Goal: Task Accomplishment & Management: Manage account settings

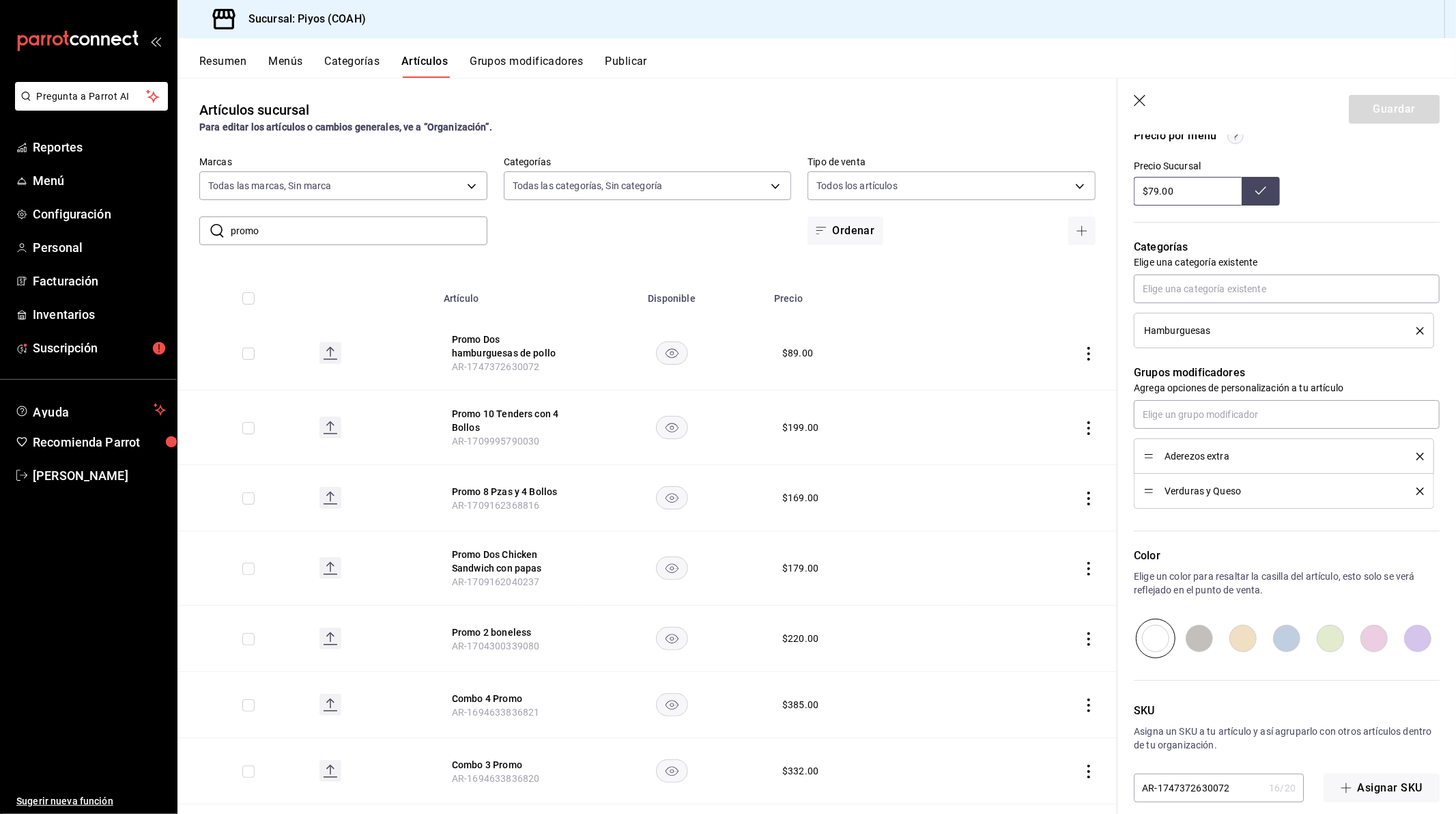
scroll to position [496, 0]
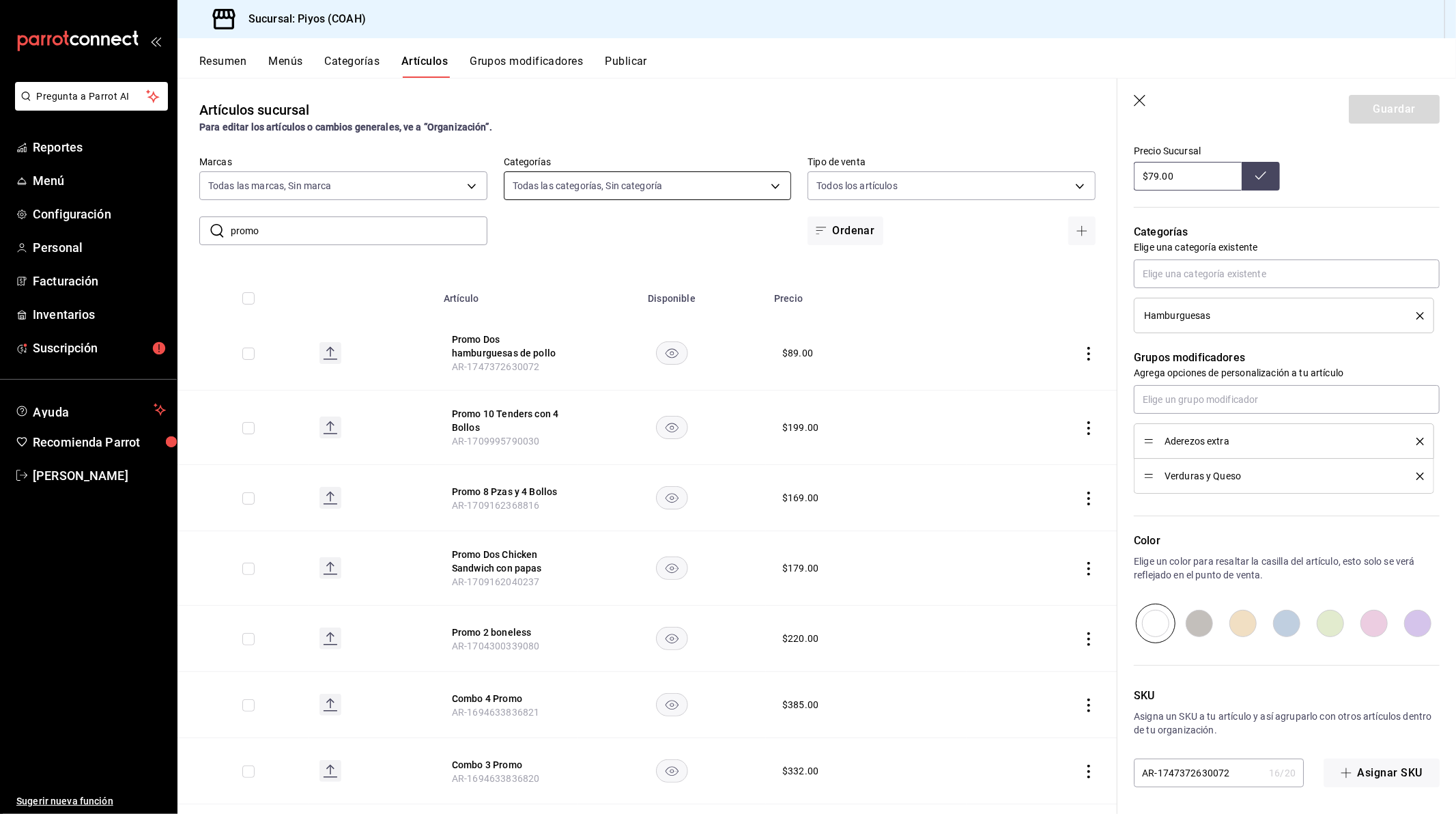
click at [705, 193] on body "Pregunta a Parrot AI Reportes Menú Configuración Personal Facturación Inventari…" at bounding box center [728, 407] width 1456 height 814
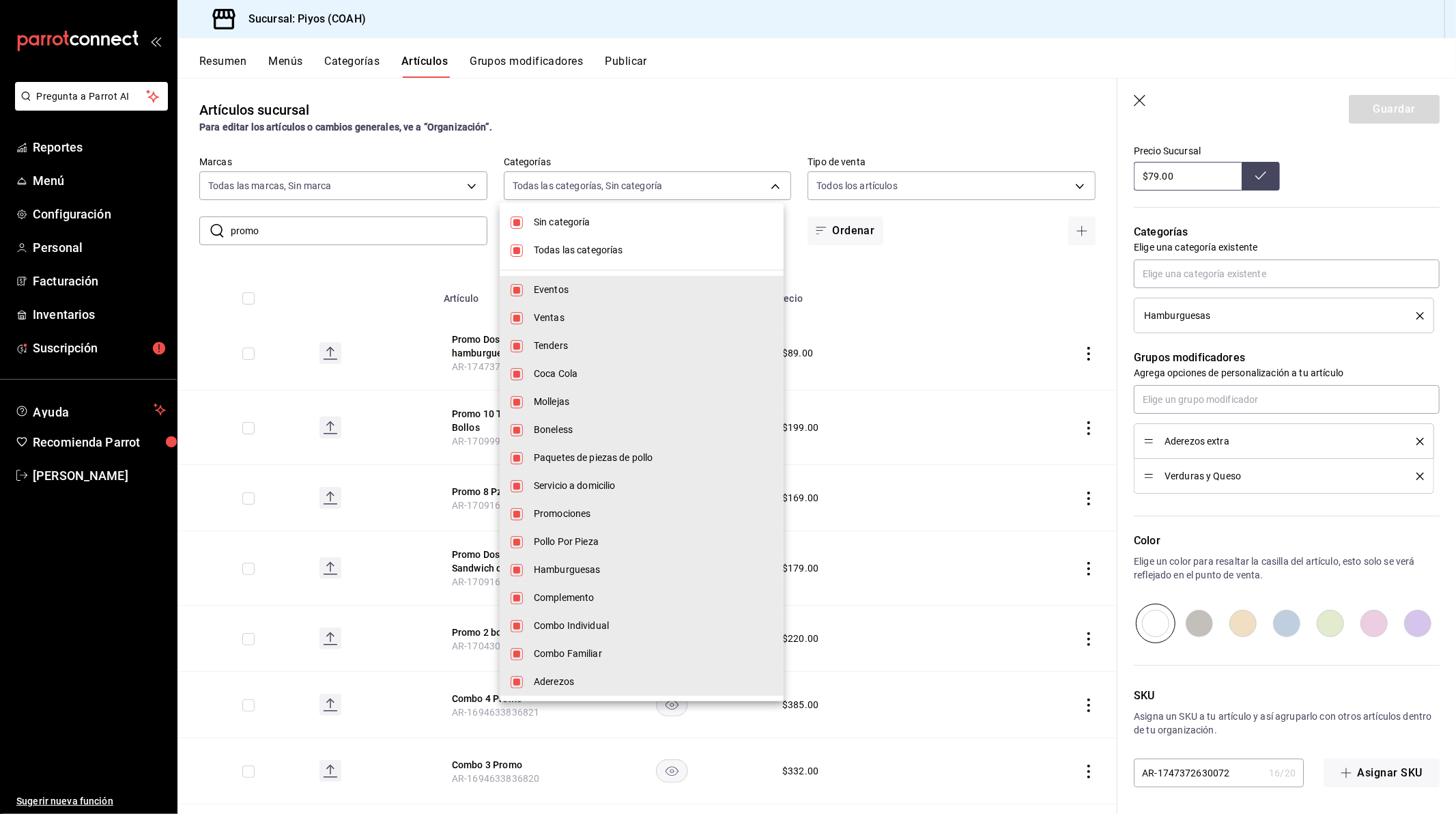
click at [624, 260] on li "Todas las categorías" at bounding box center [641, 250] width 284 height 28
checkbox input "false"
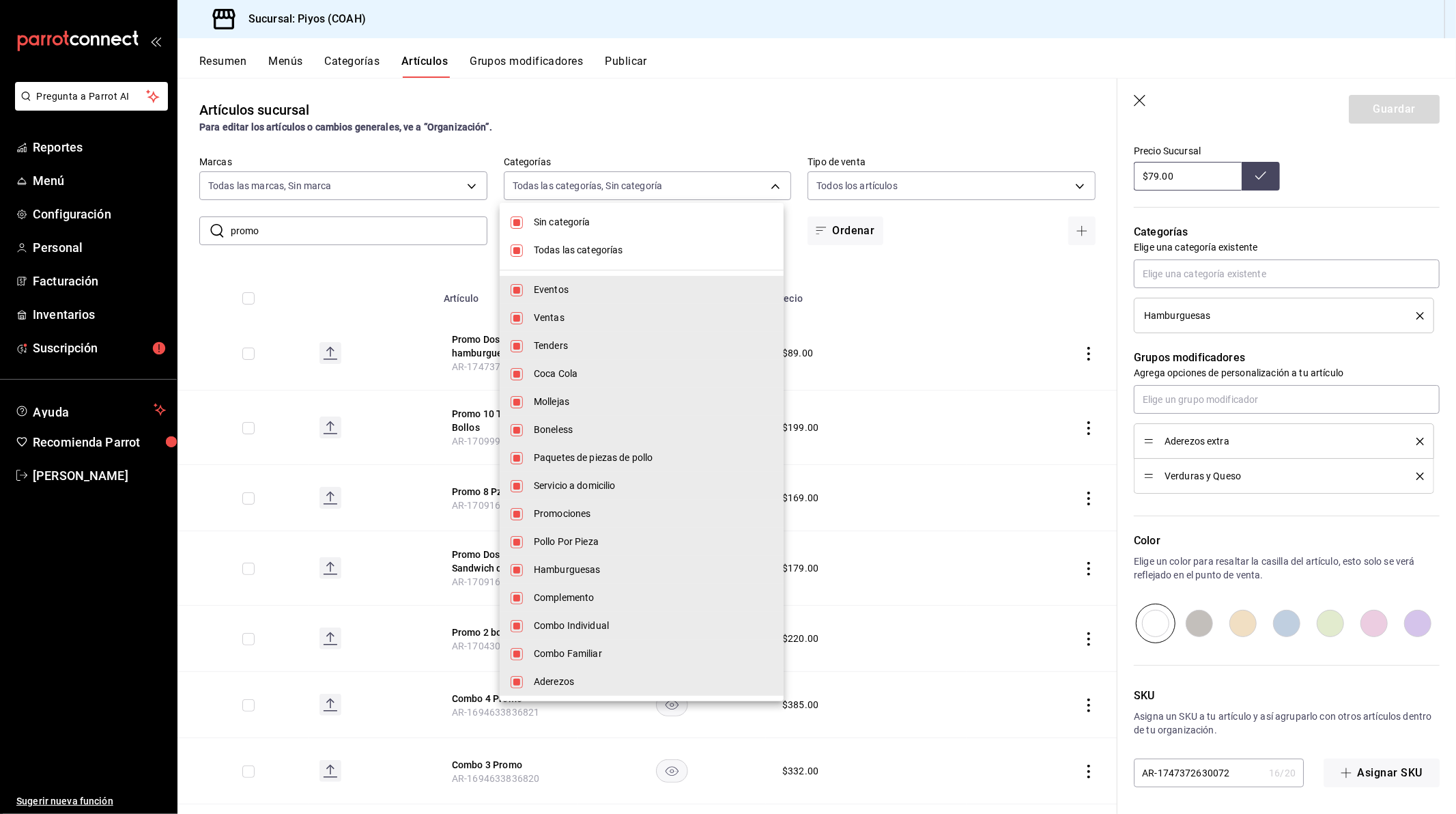
checkbox input "false"
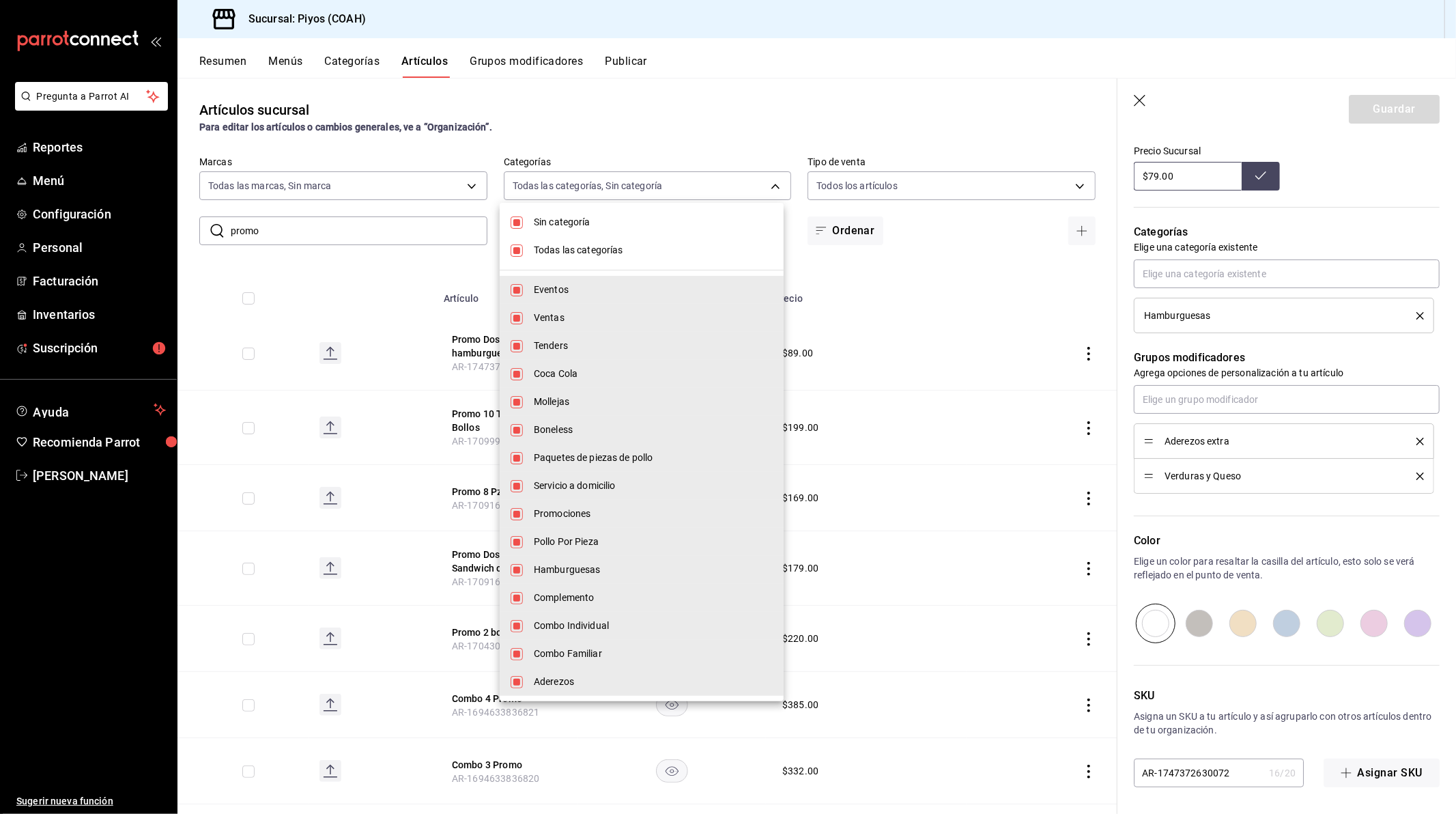
checkbox input "false"
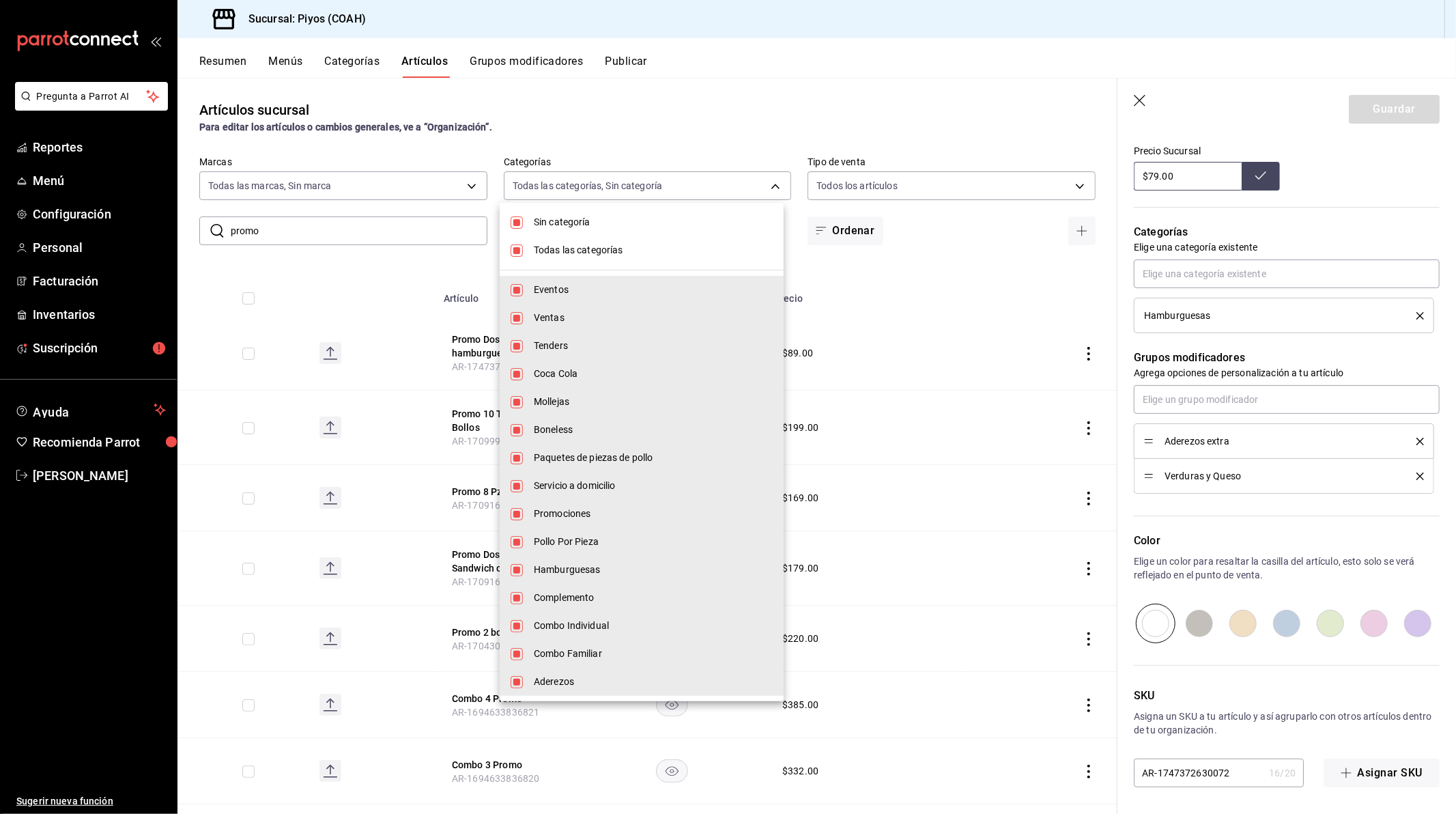
checkbox input "false"
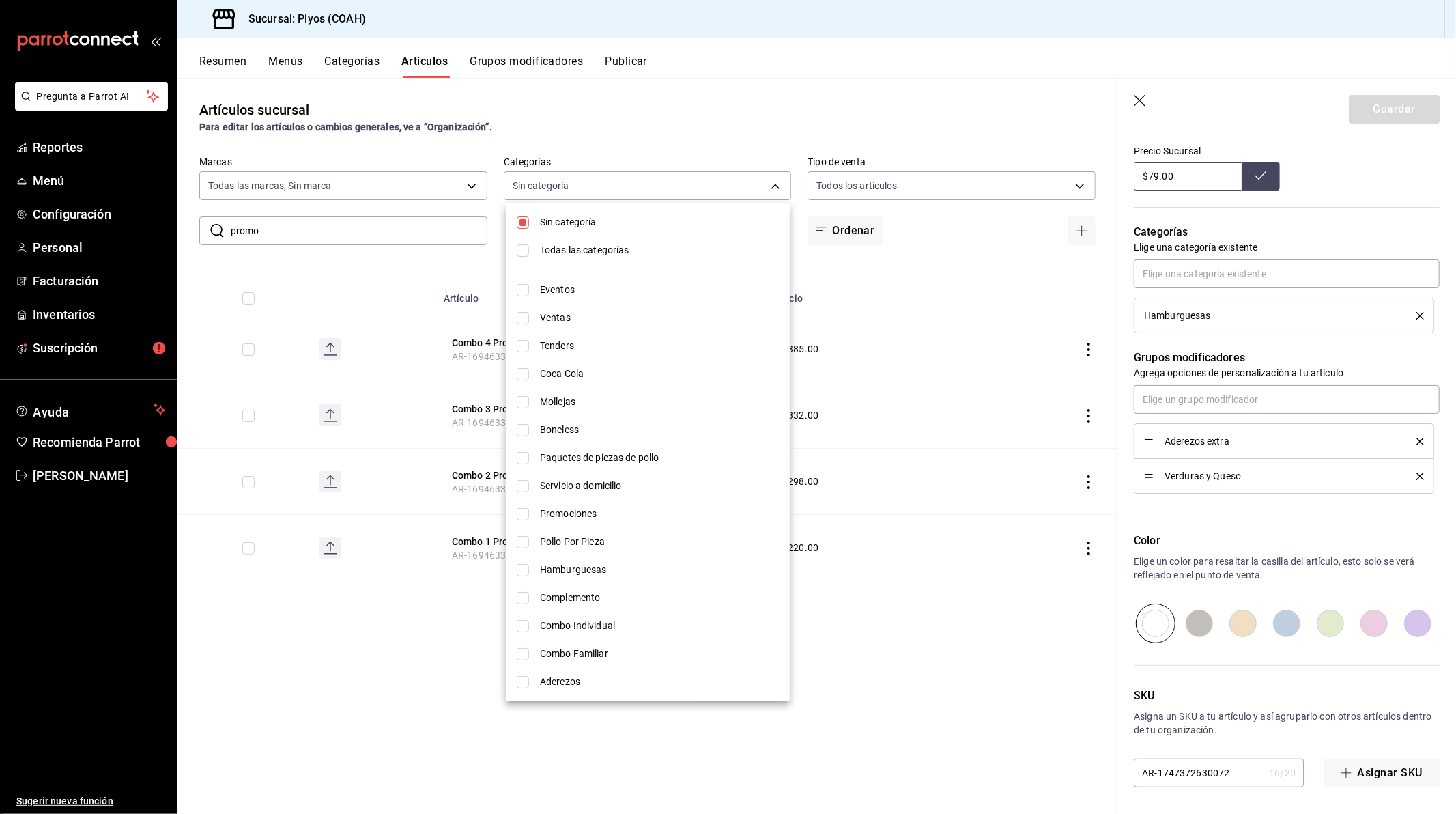
click at [608, 229] on span "Sin categoría" at bounding box center [659, 222] width 239 height 14
checkbox input "false"
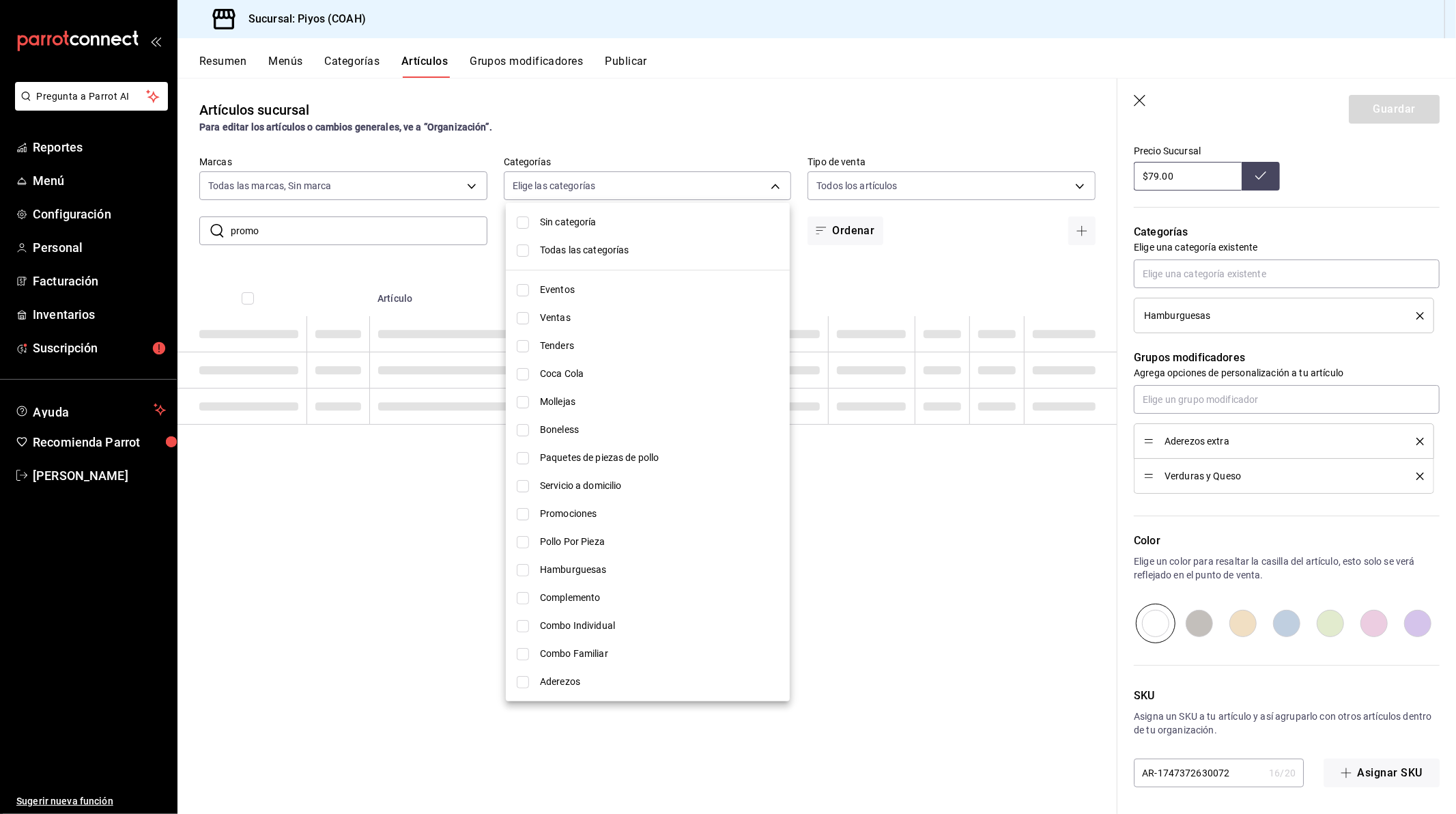
click at [604, 253] on span "Todas las categorías" at bounding box center [659, 250] width 239 height 14
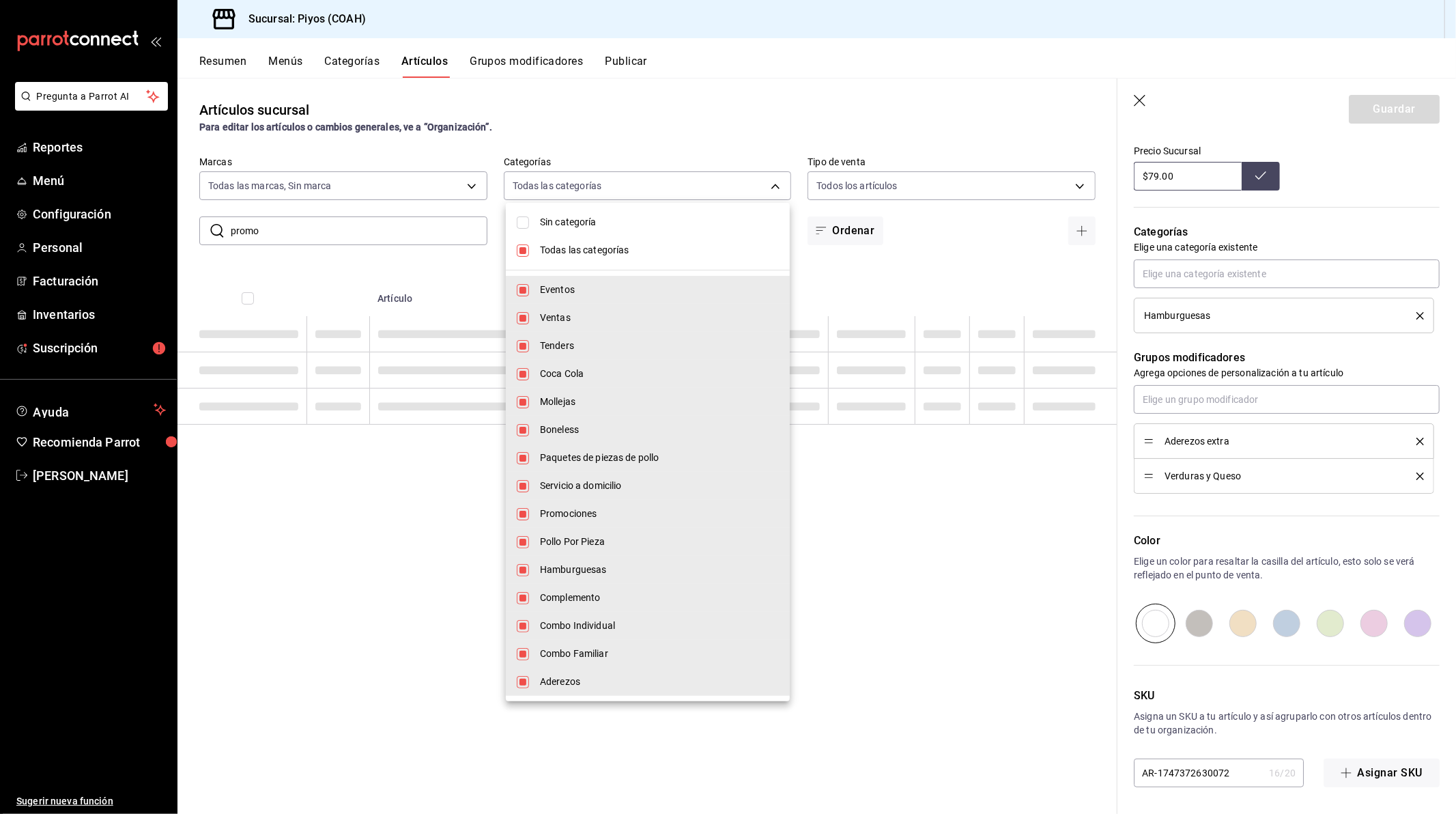
type input "d8cf76b2-7e5e-455a-89c5-8ea14b55833e,62b99712-7272-4b62-a639-468d34f21885,8769c…"
checkbox input "true"
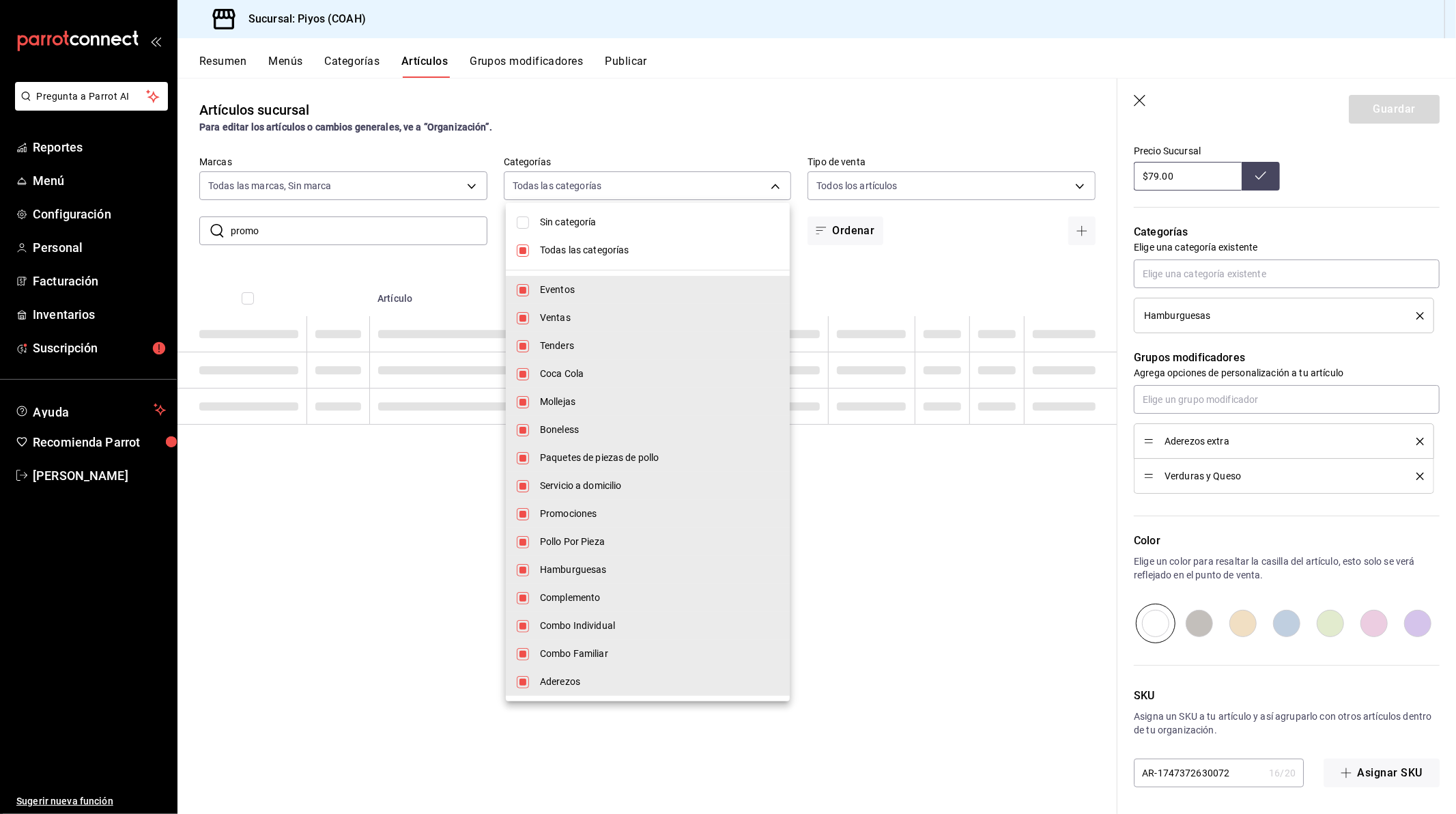
checkbox input "true"
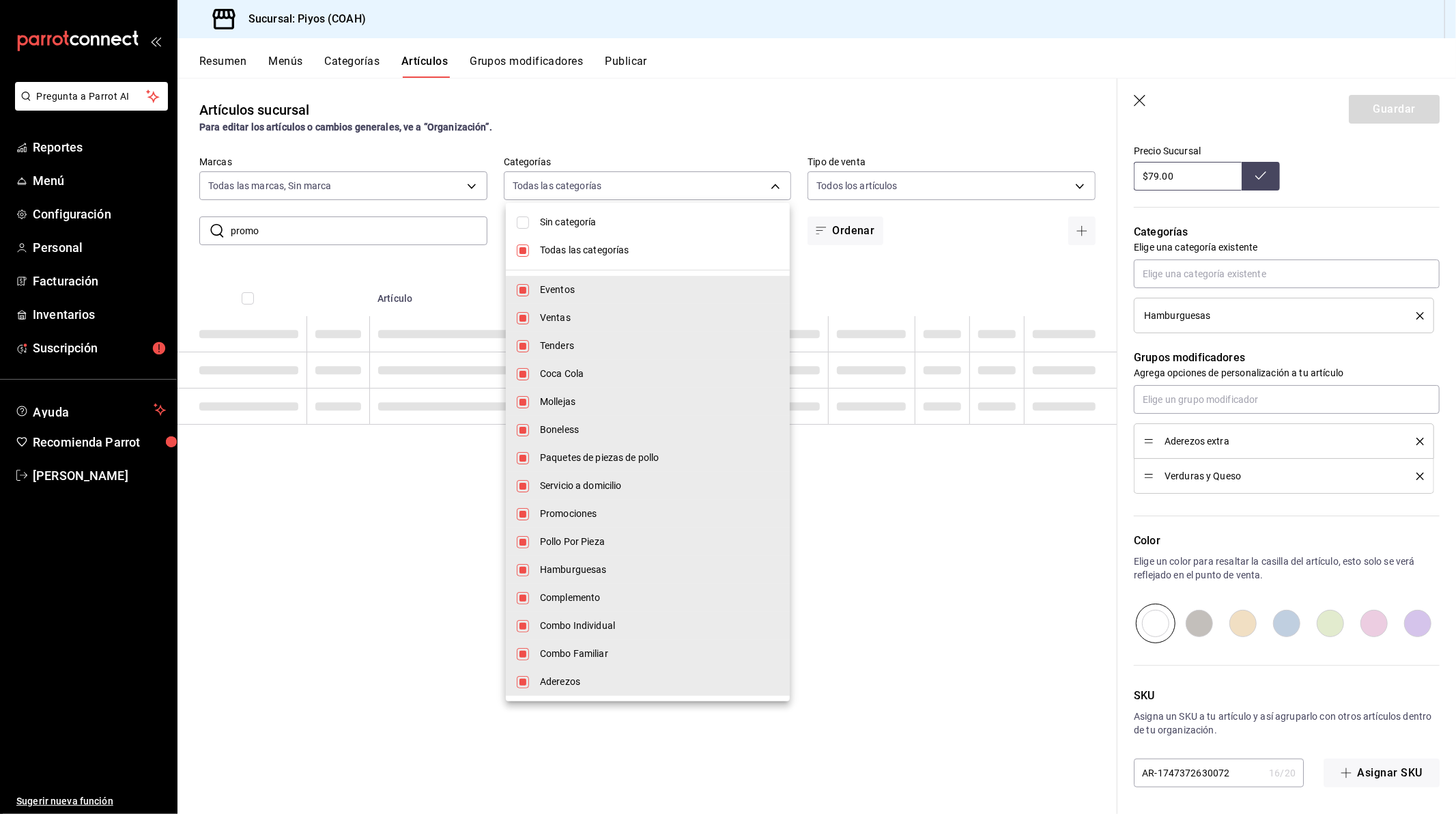
checkbox input "true"
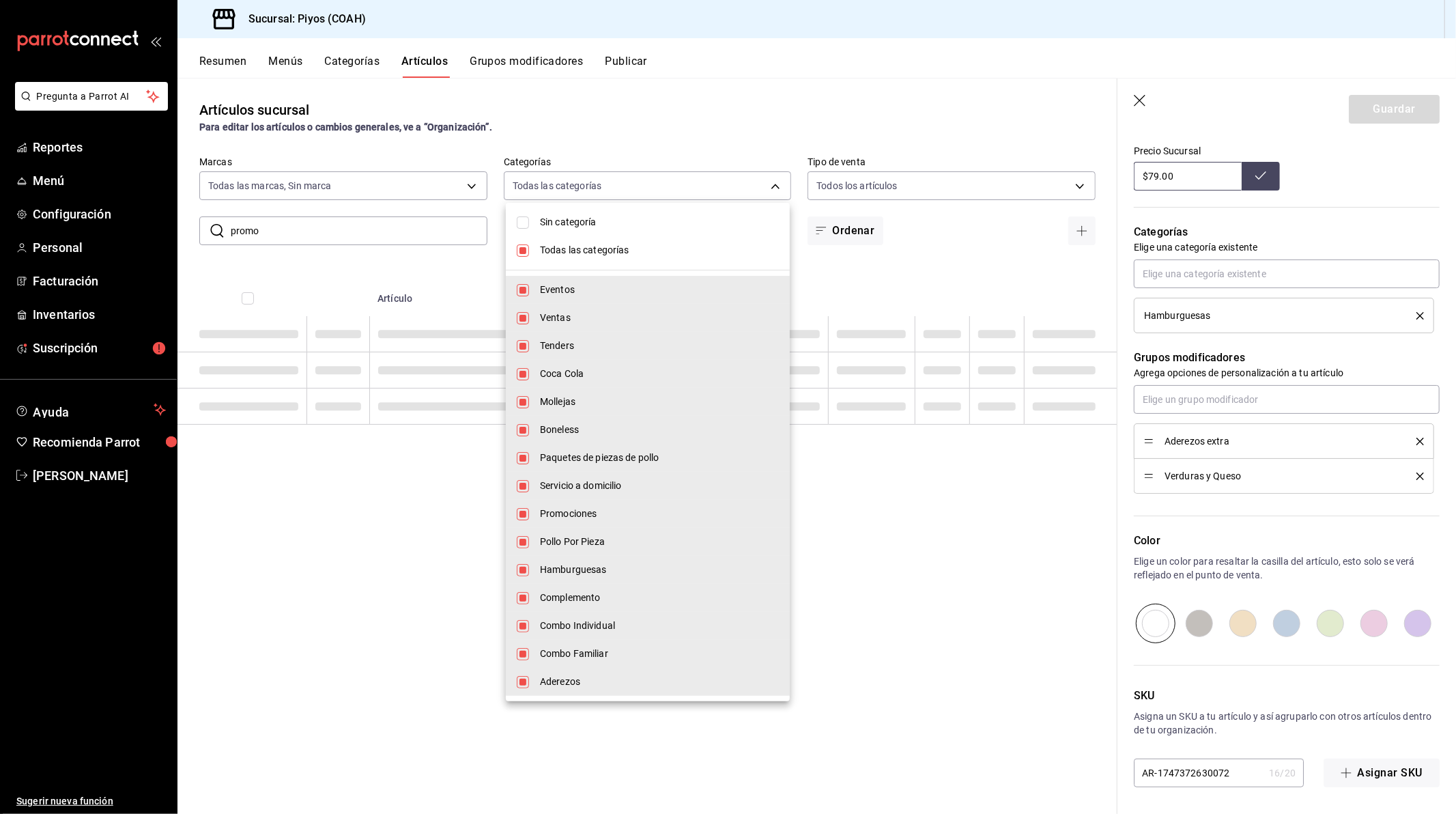
checkbox input "true"
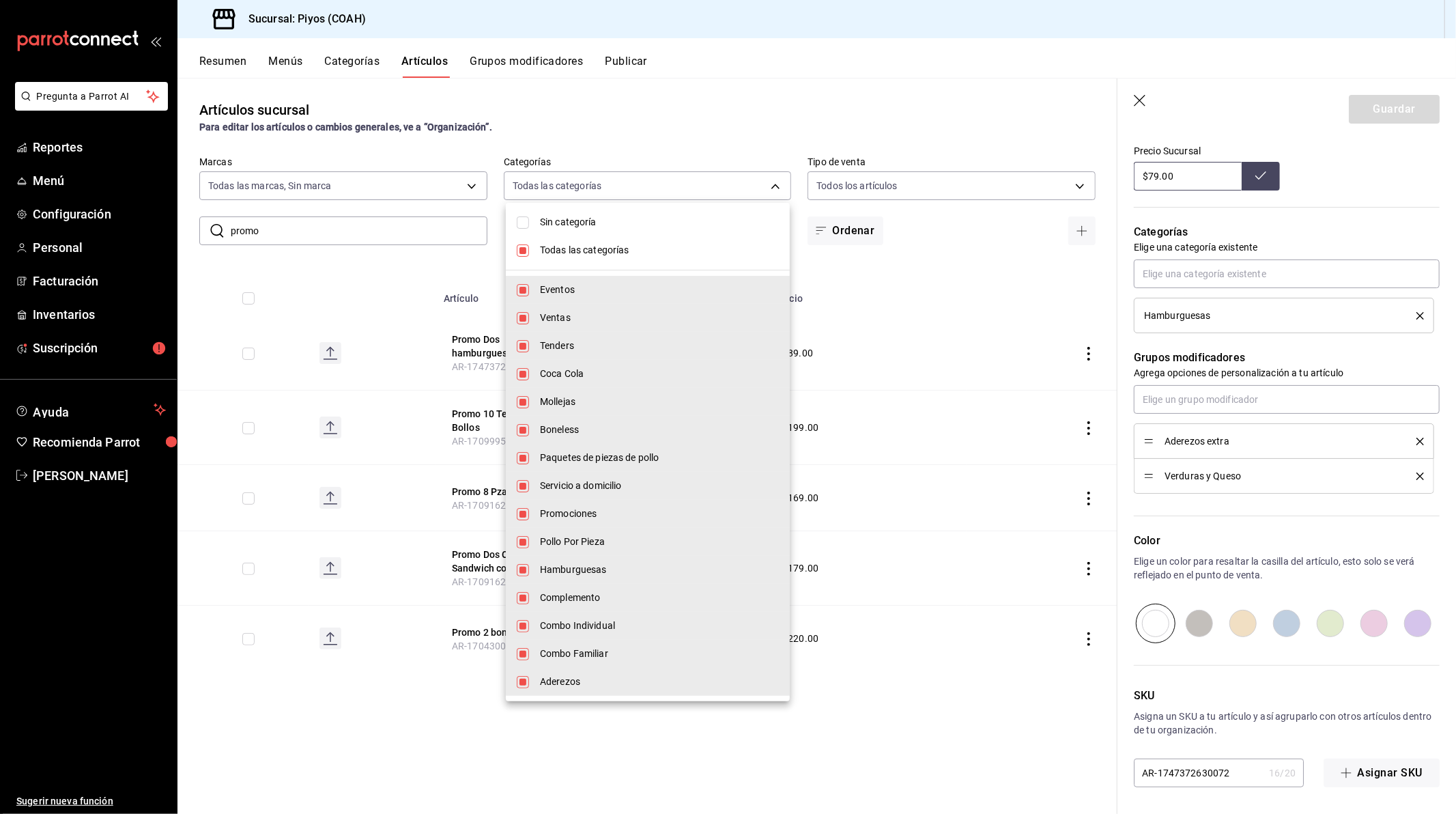
click at [451, 189] on div at bounding box center [728, 407] width 1456 height 814
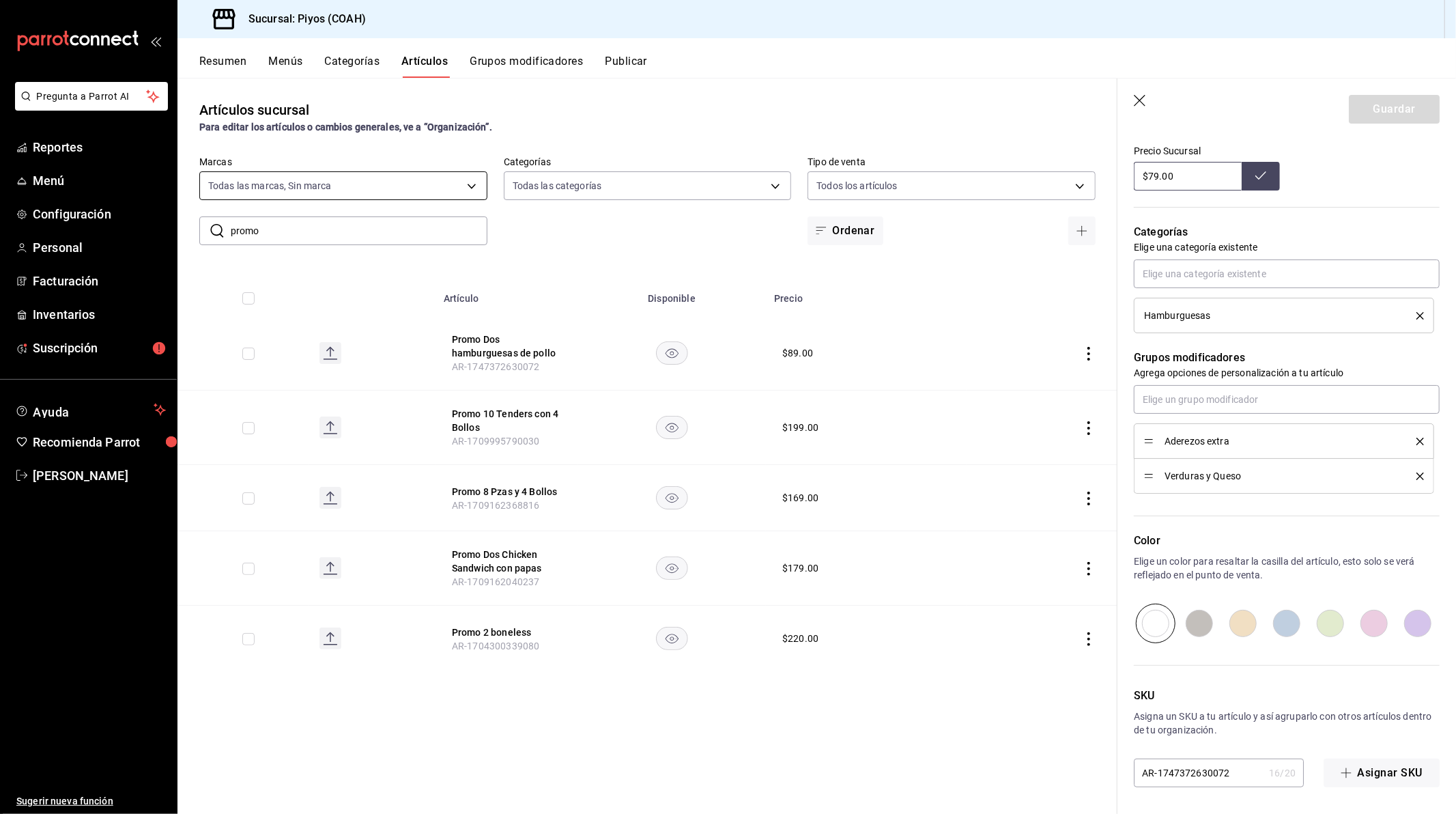
drag, startPoint x: 487, startPoint y: 181, endPoint x: 478, endPoint y: 184, distance: 9.5
click at [487, 182] on div "​ promo ​ Marcas Todas las marcas, Sin marca 547d9a8b-3571-4228-9978-3cd0ef6d14…" at bounding box center [647, 200] width 940 height 89
click at [453, 187] on body "Pregunta a Parrot AI Reportes Menú Configuración Personal Facturación Inventari…" at bounding box center [728, 407] width 1456 height 814
click at [514, 65] on div at bounding box center [728, 407] width 1456 height 814
click at [555, 66] on button "Grupos modificadores" at bounding box center [526, 66] width 113 height 23
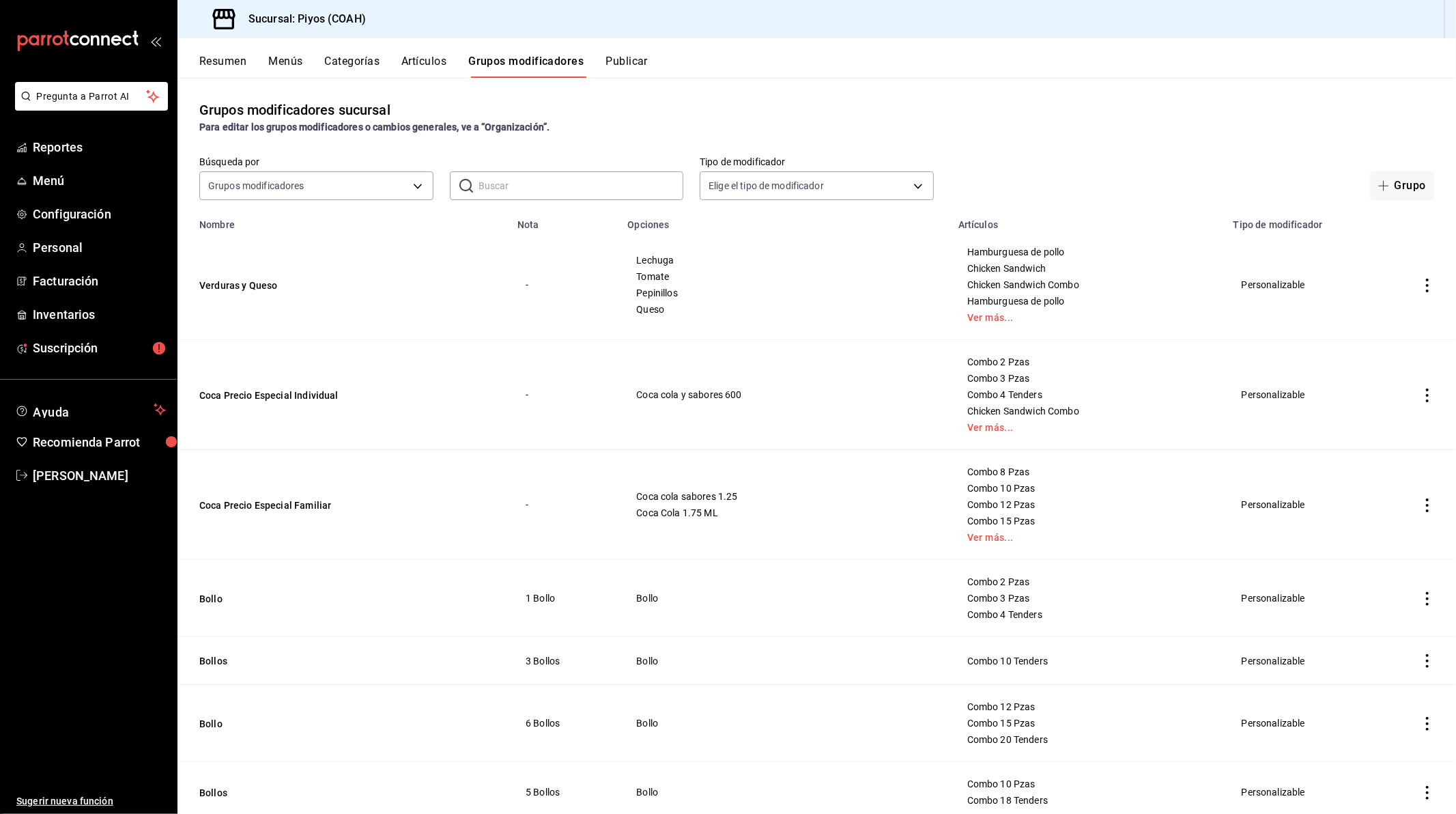
click at [1421, 283] on icon "actions" at bounding box center [1428, 285] width 13 height 13
click at [1376, 316] on span "Editar" at bounding box center [1376, 317] width 35 height 14
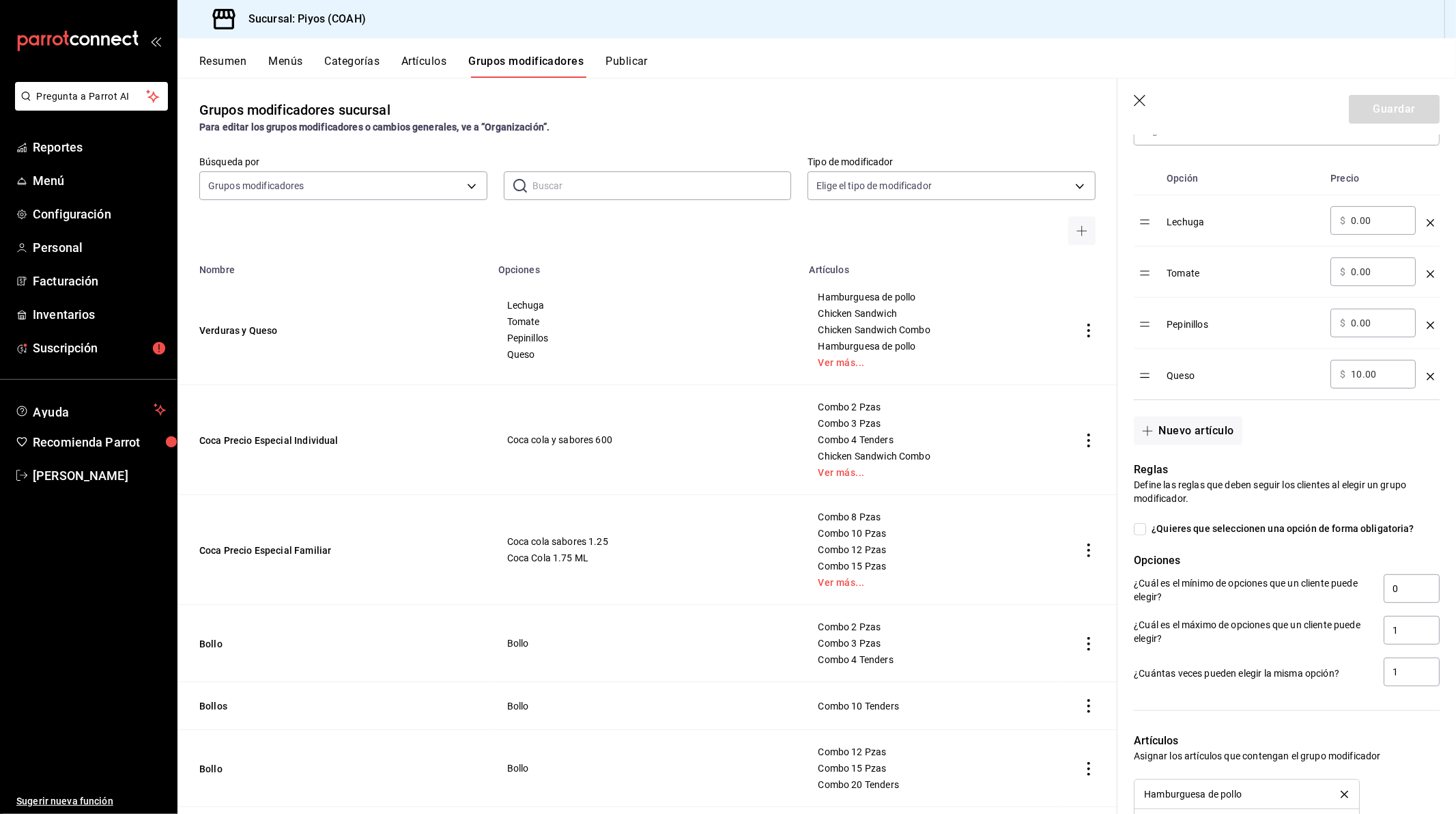
scroll to position [454, 0]
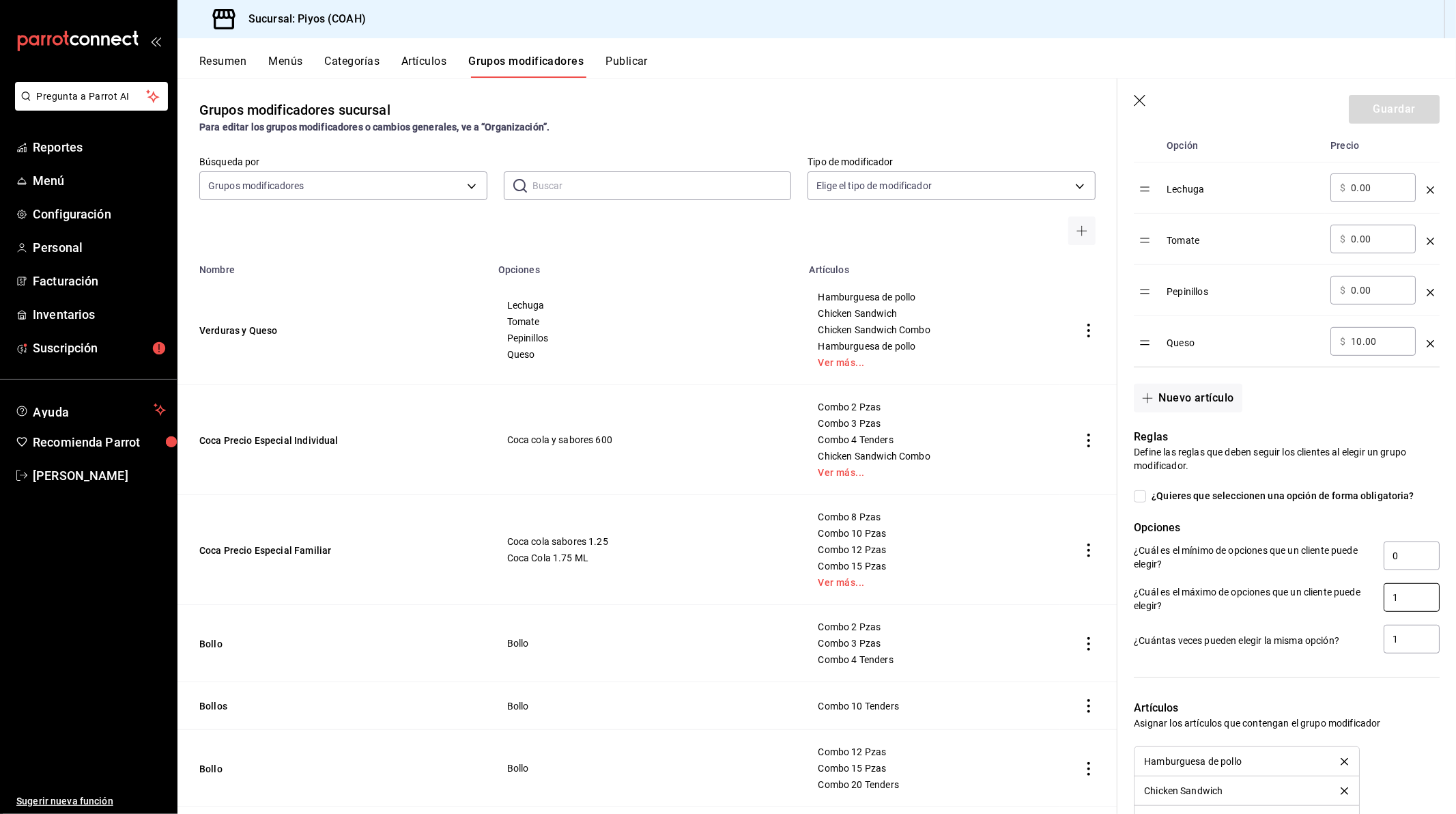
click at [1407, 601] on input "1" at bounding box center [1412, 597] width 56 height 29
type input "4"
click at [1345, 686] on div "Artículos Asignar los artículos que contengan el grupo modificador Hamburguesa …" at bounding box center [1278, 826] width 322 height 285
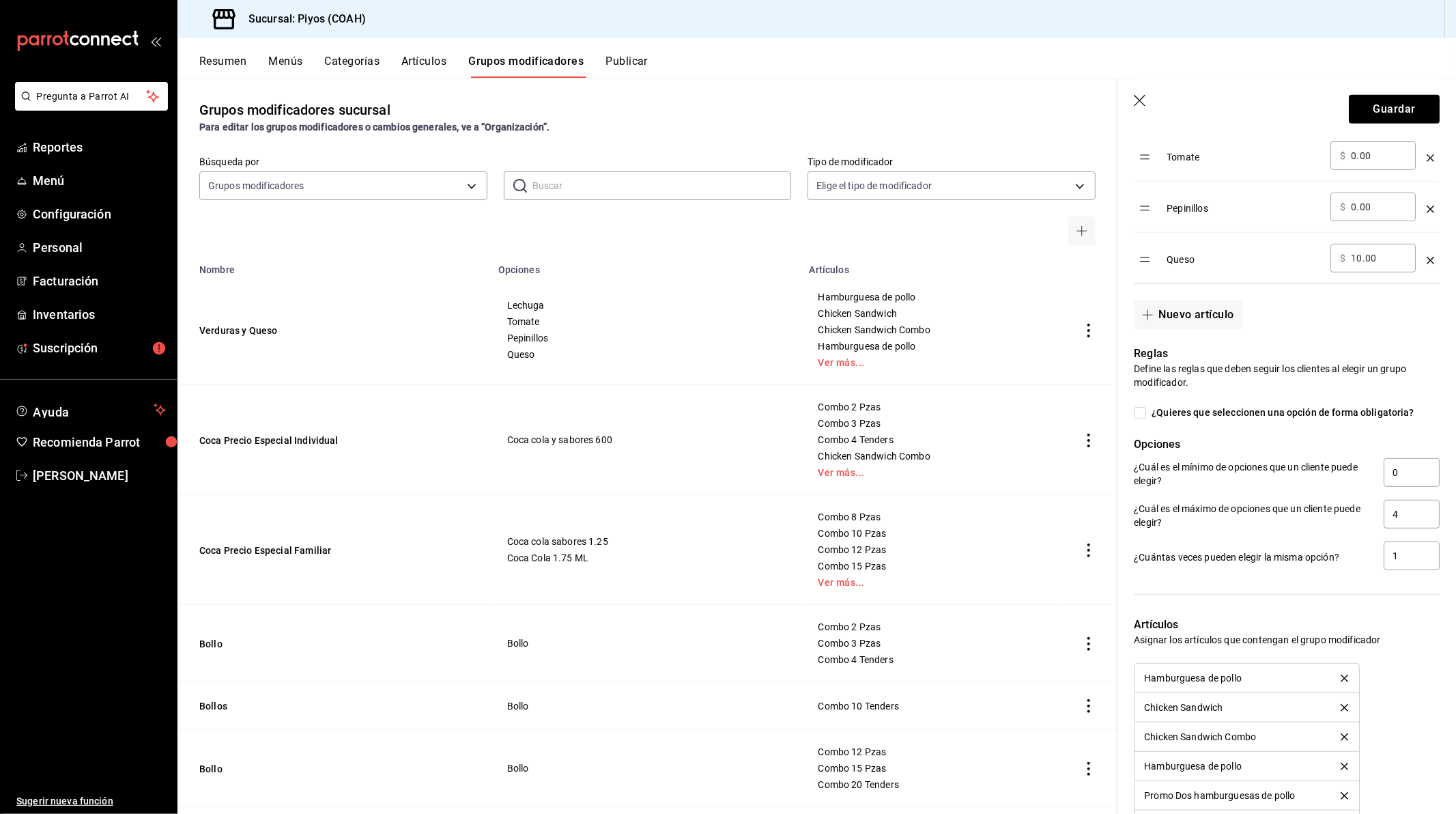
scroll to position [771, 0]
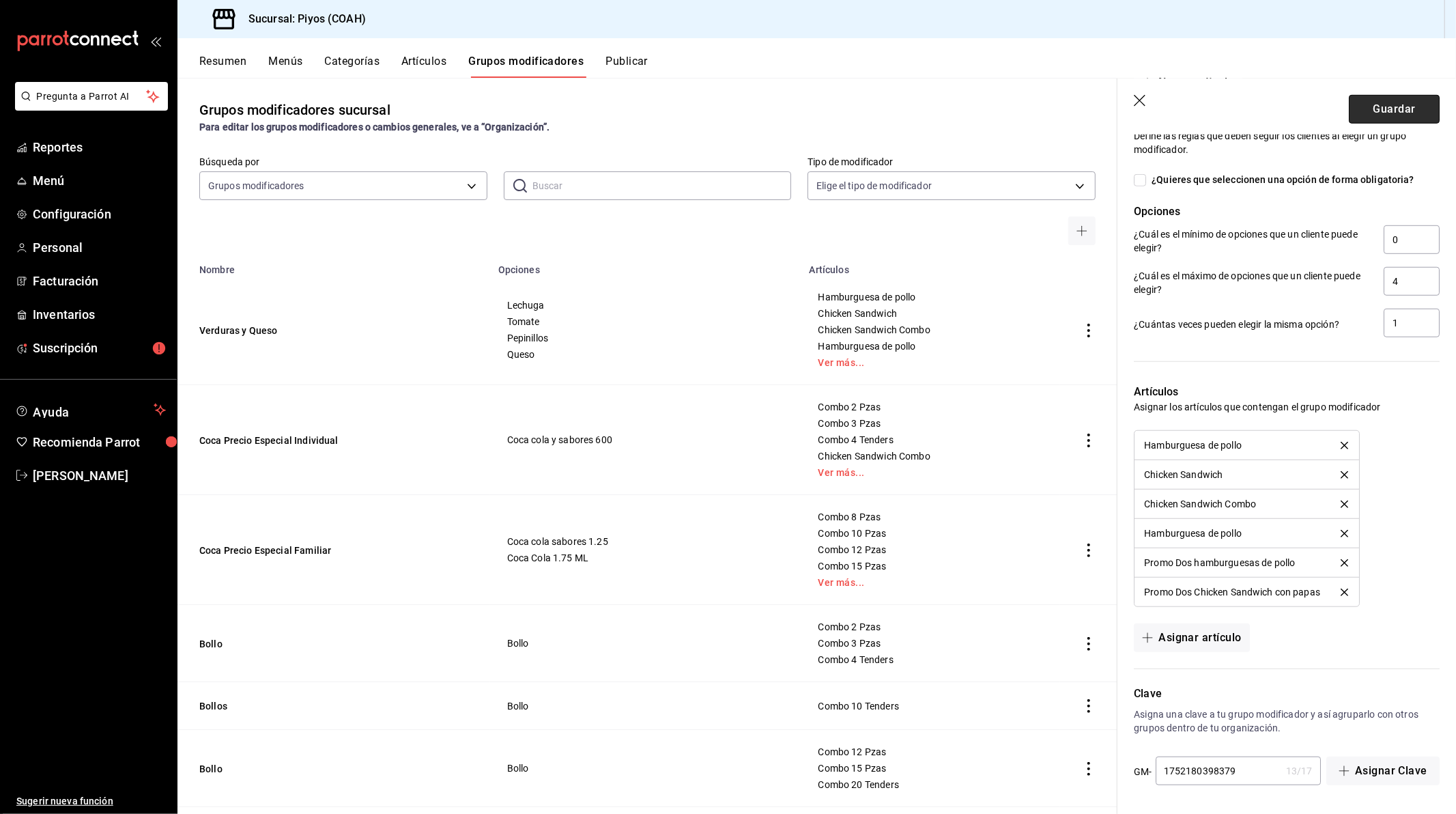
click at [1384, 105] on button "Guardar" at bounding box center [1394, 109] width 91 height 29
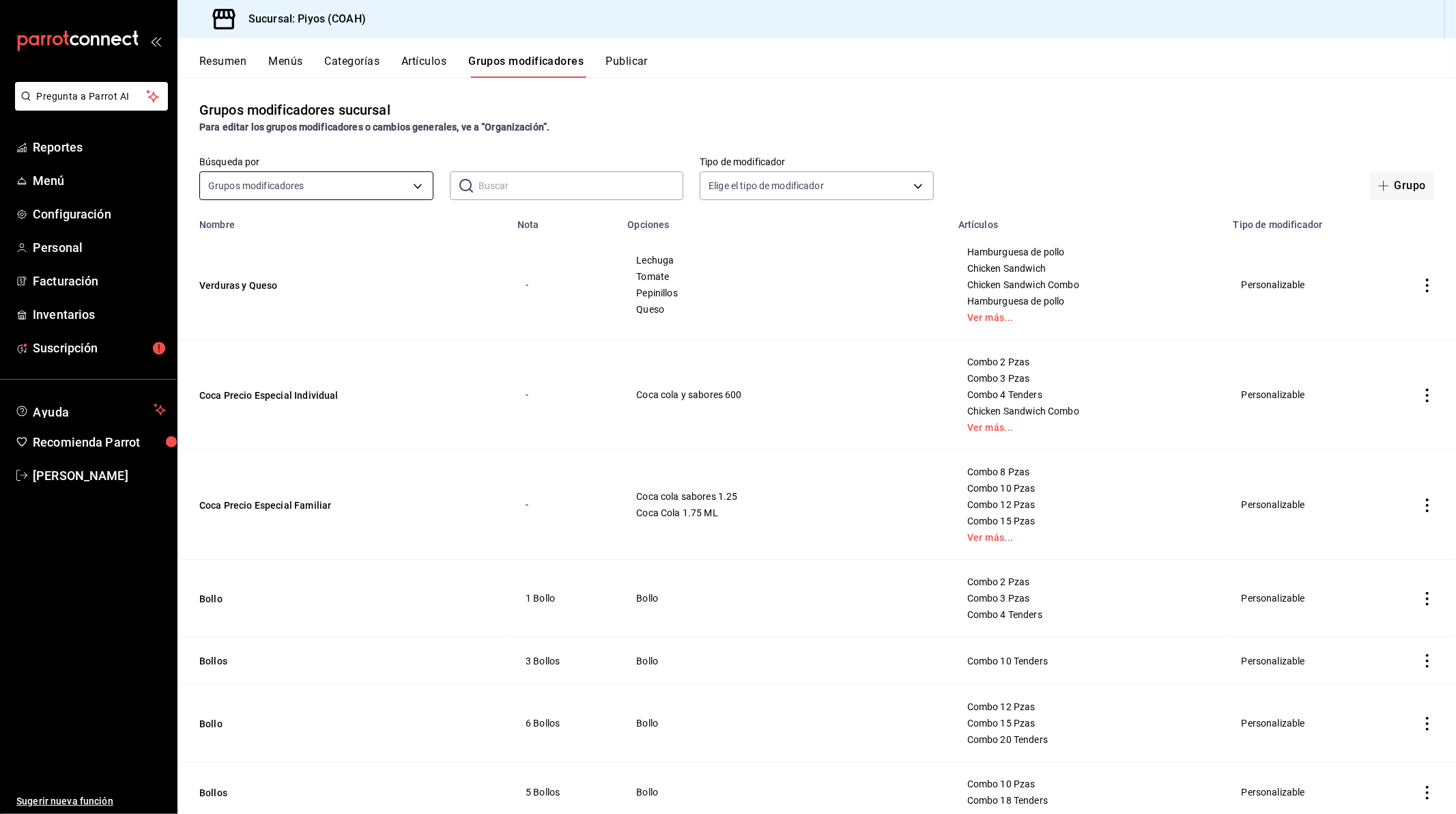
click at [313, 179] on body "Pregunta a Parrot AI Reportes Menú Configuración Personal Facturación Inventari…" at bounding box center [728, 407] width 1456 height 814
click at [267, 260] on span "Opciones" at bounding box center [315, 259] width 208 height 14
type input "OPTION"
click at [220, 58] on button "Resumen" at bounding box center [223, 66] width 47 height 23
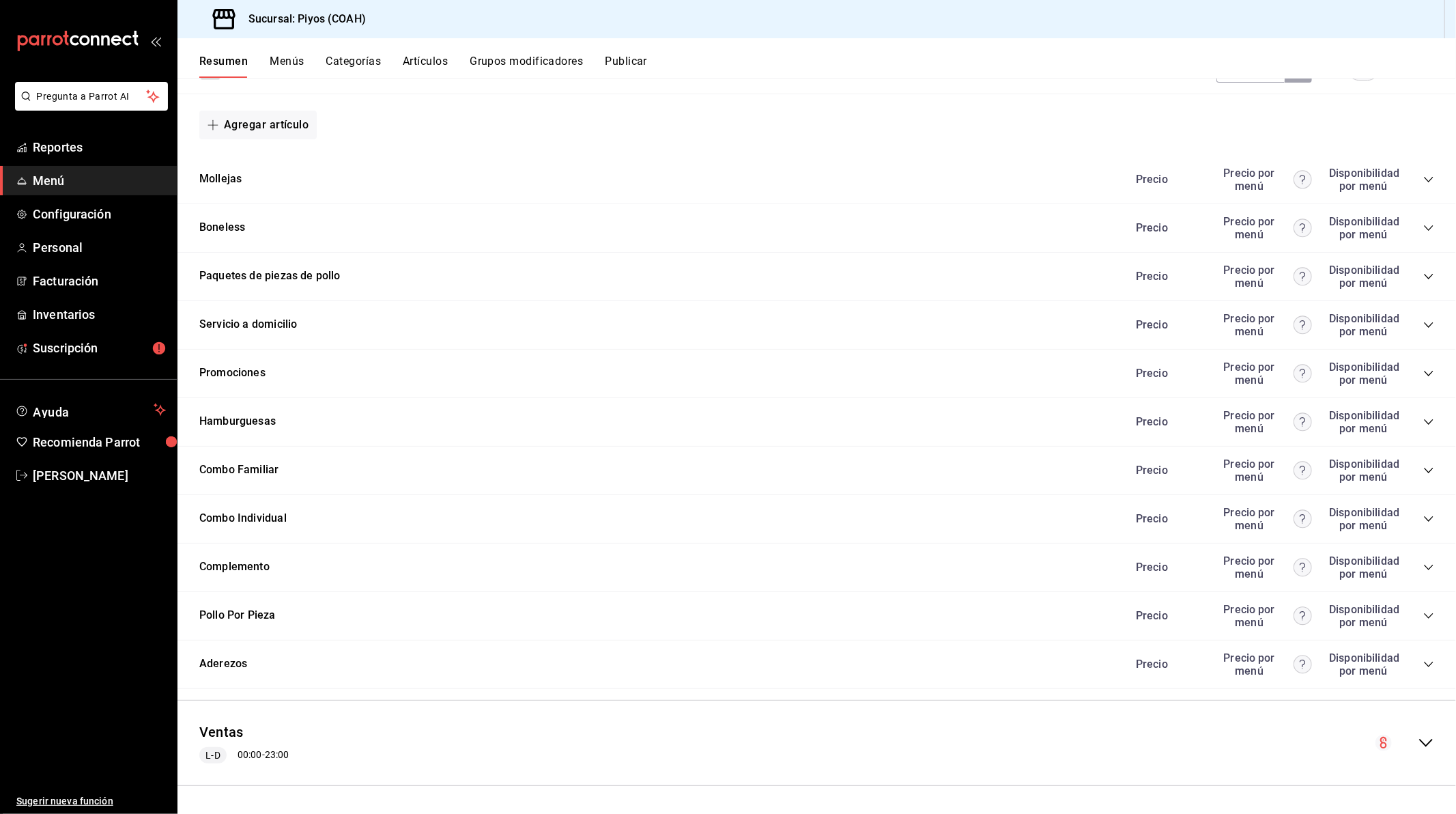
scroll to position [1190, 0]
click at [1423, 665] on icon "collapse-category-row" at bounding box center [1428, 664] width 11 height 11
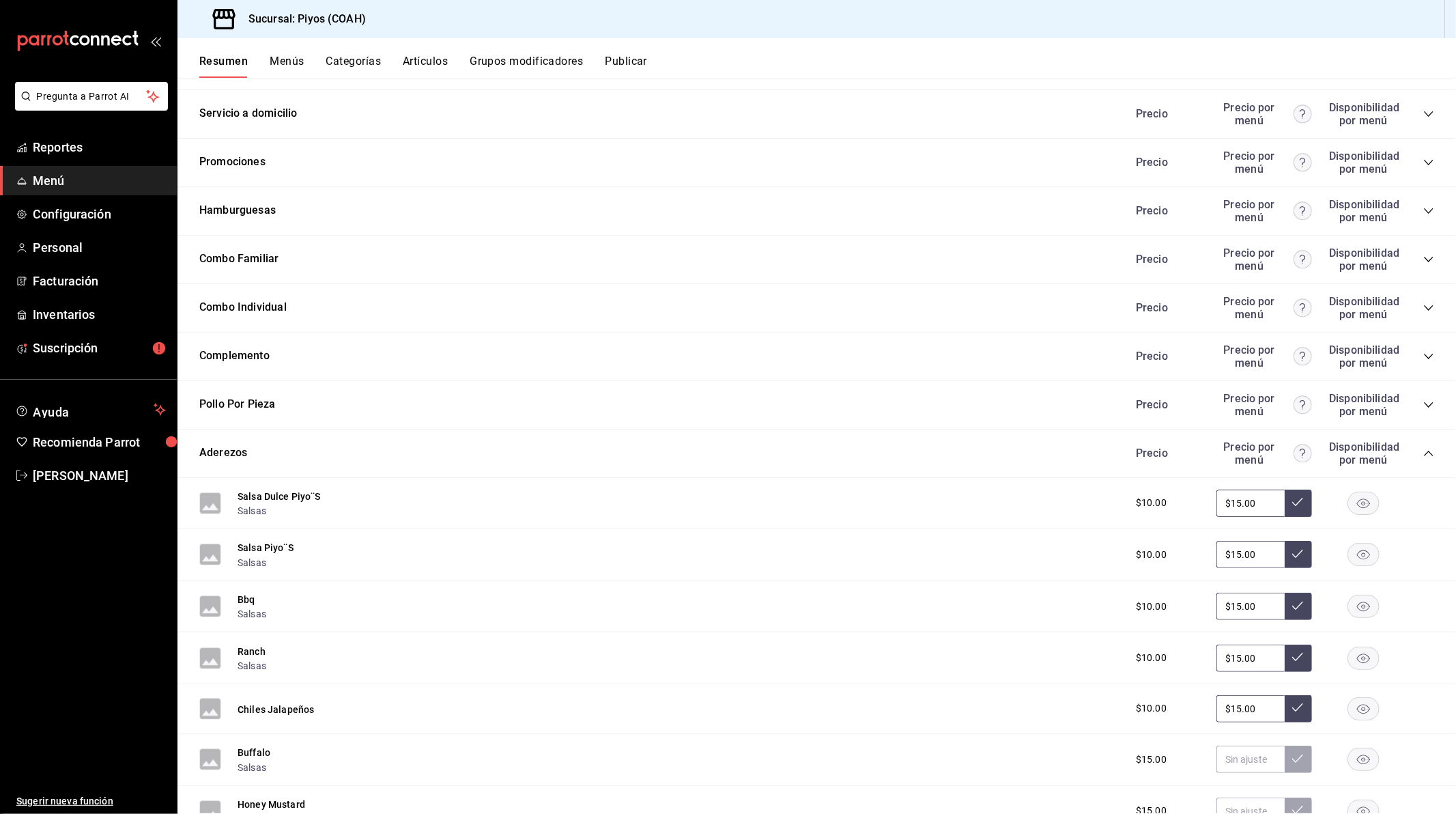
scroll to position [1267, 0]
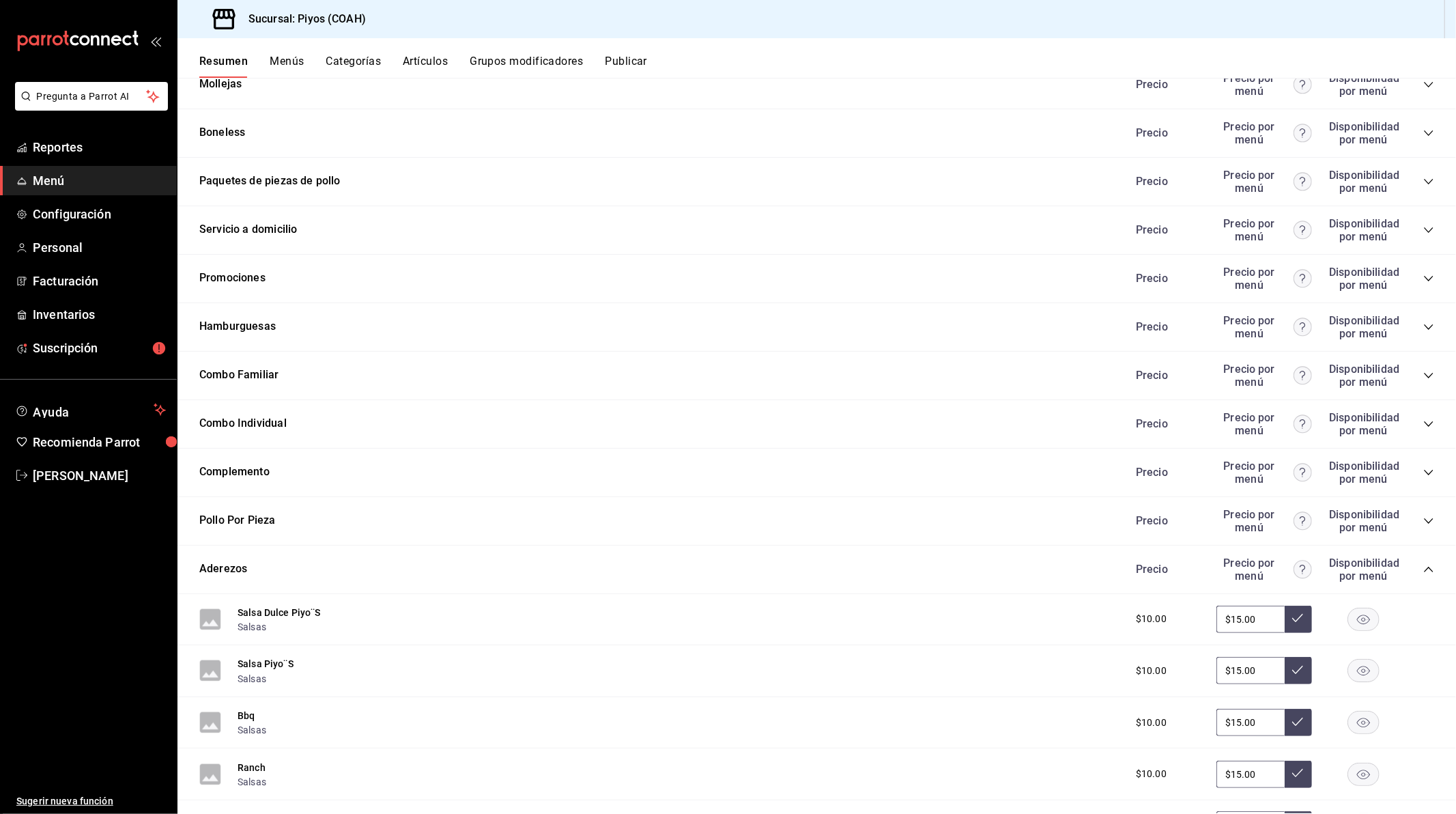
click at [1424, 490] on div "Complemento Precio Precio por menú Disponibilidad por menú" at bounding box center [816, 473] width 1278 height 49
click at [1423, 478] on icon "collapse-category-row" at bounding box center [1428, 472] width 11 height 11
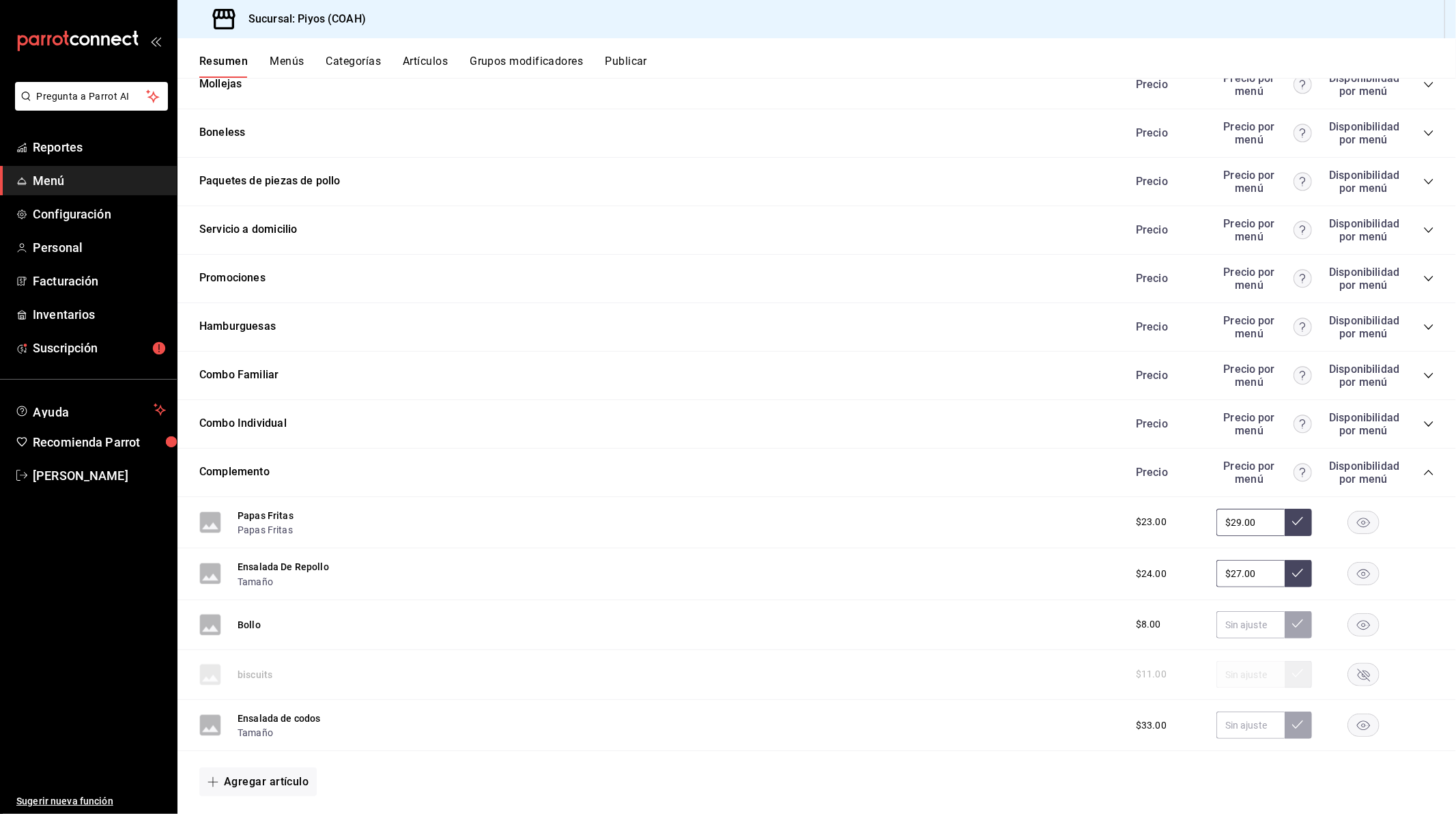
click at [1253, 587] on input "$27.00" at bounding box center [1250, 573] width 68 height 28
type input "$2.00"
type input "$35.00"
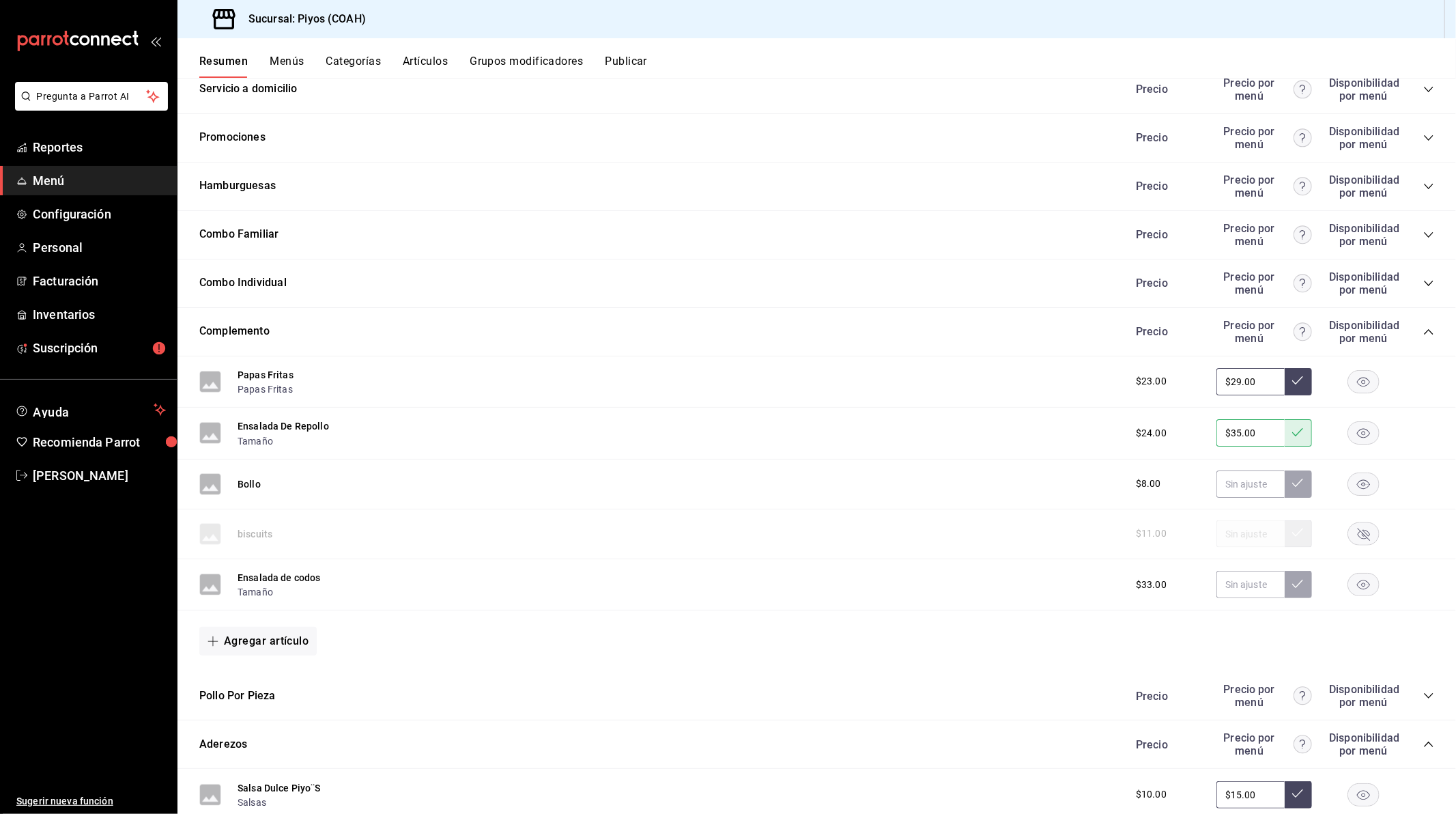
scroll to position [1418, 0]
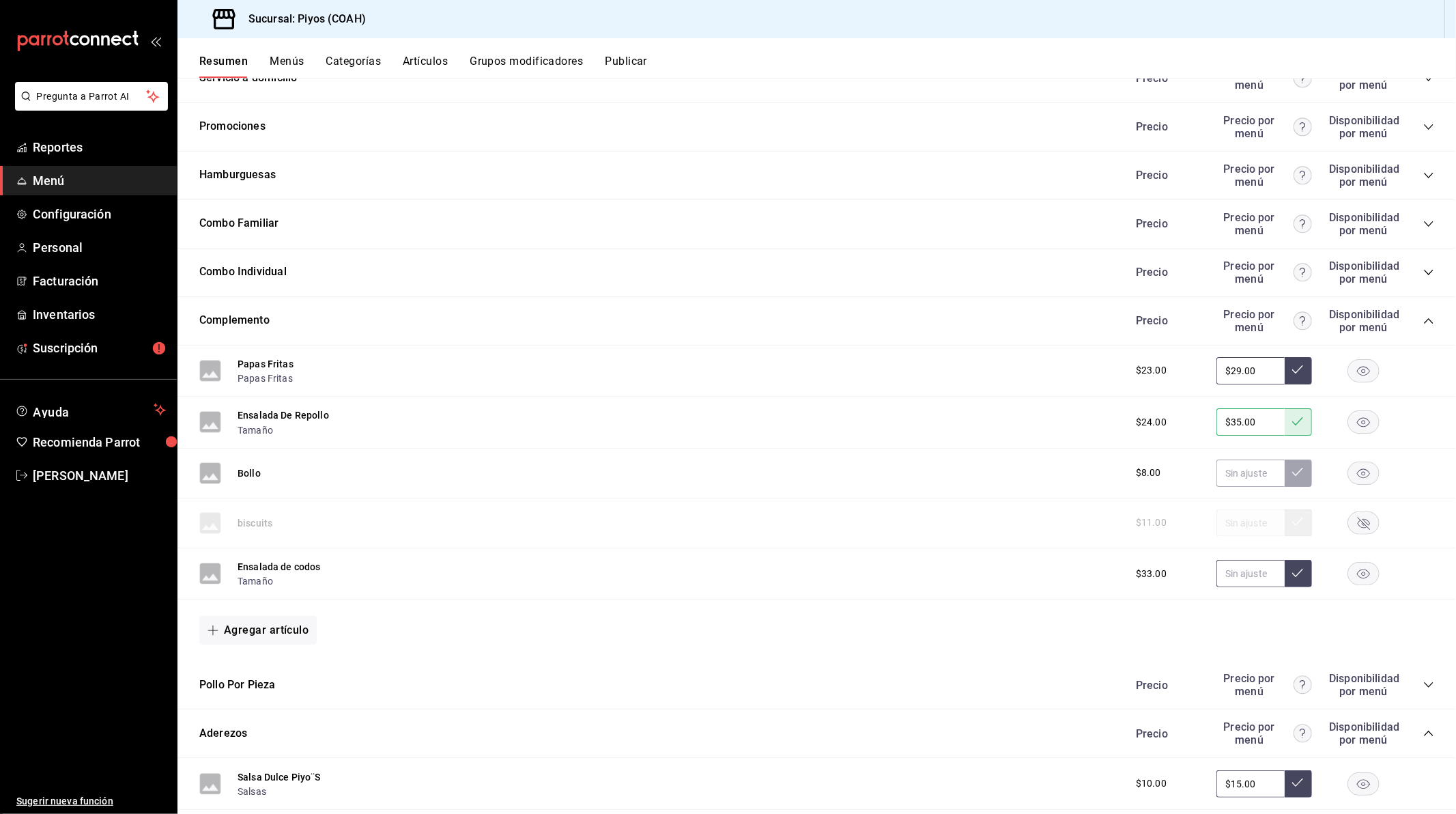
click at [1236, 587] on input "text" at bounding box center [1250, 573] width 68 height 28
type input "$35.00"
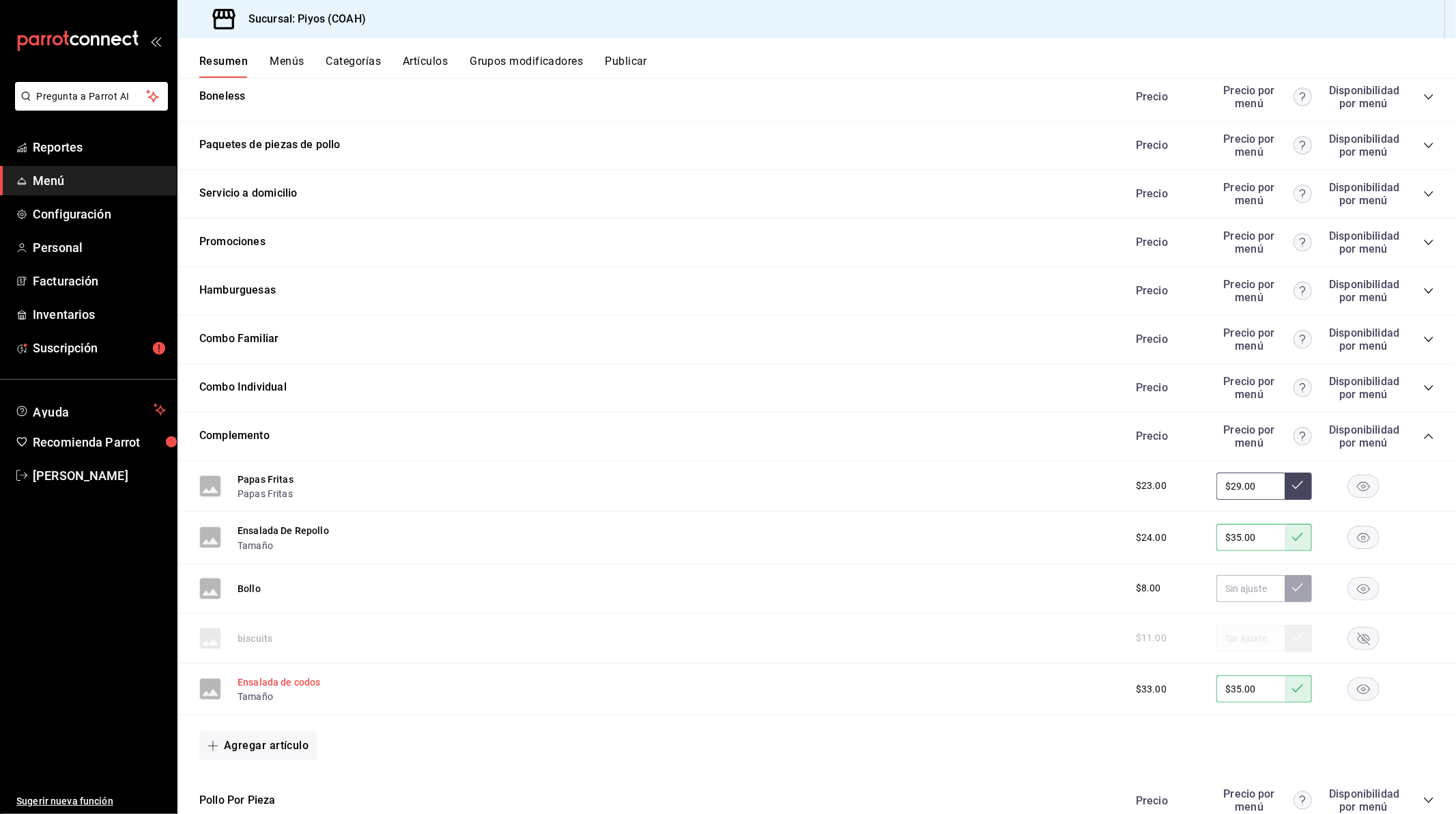
scroll to position [1268, 0]
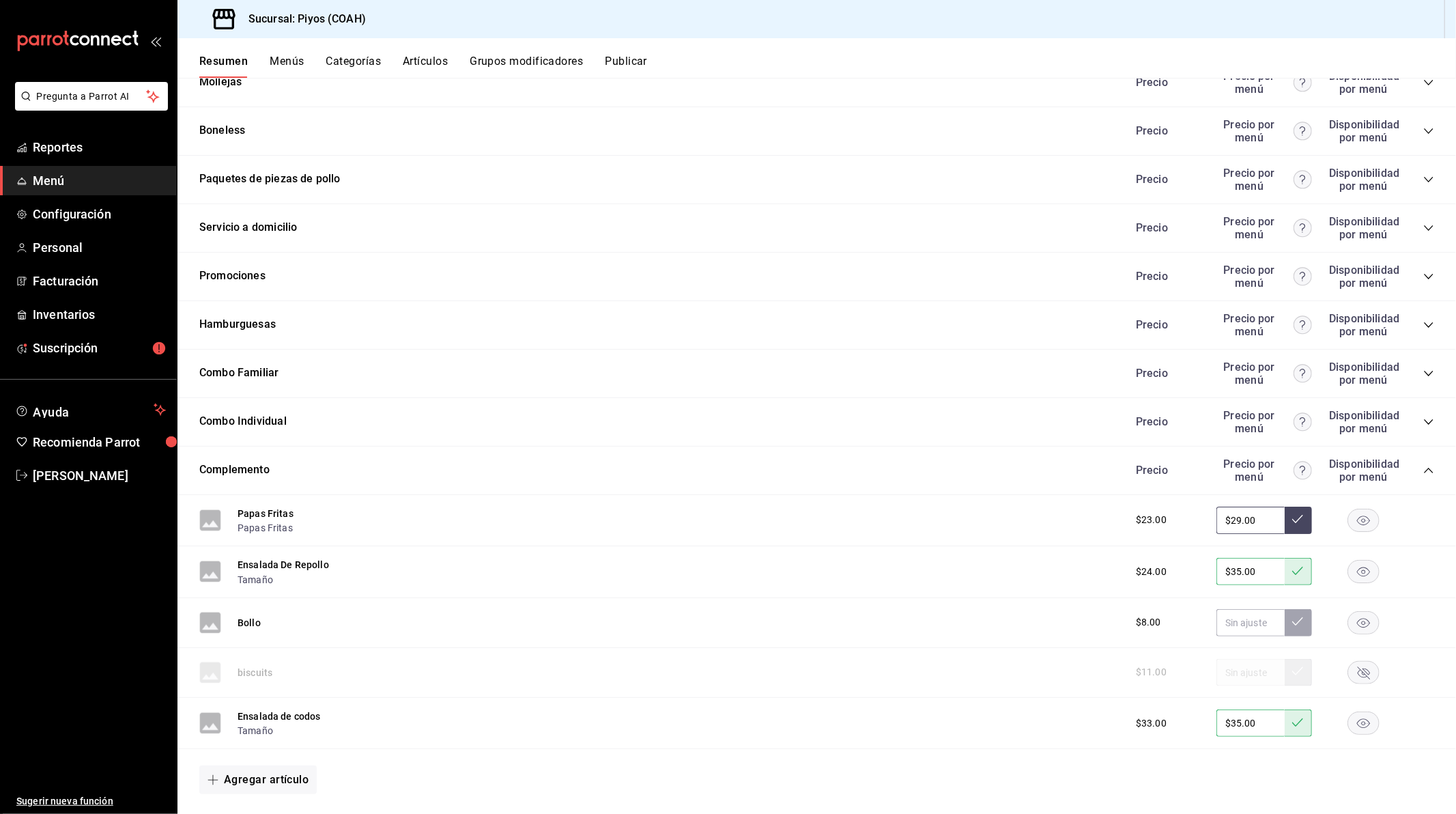
click at [1410, 333] on div "Precio Precio por menú Disponibilidad por menú" at bounding box center [1278, 324] width 312 height 26
click at [1423, 330] on icon "collapse-category-row" at bounding box center [1428, 324] width 11 height 11
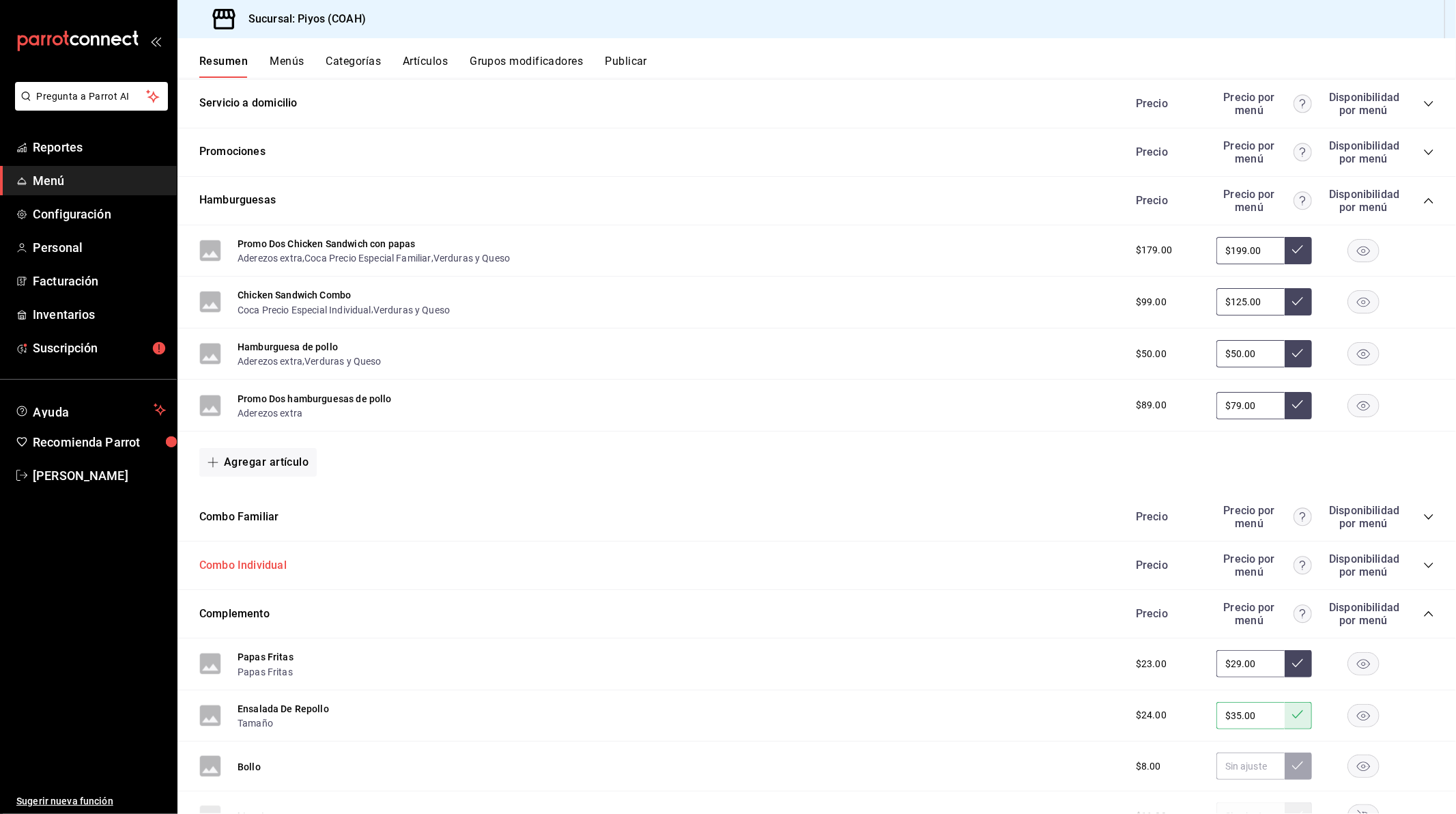
scroll to position [1441, 0]
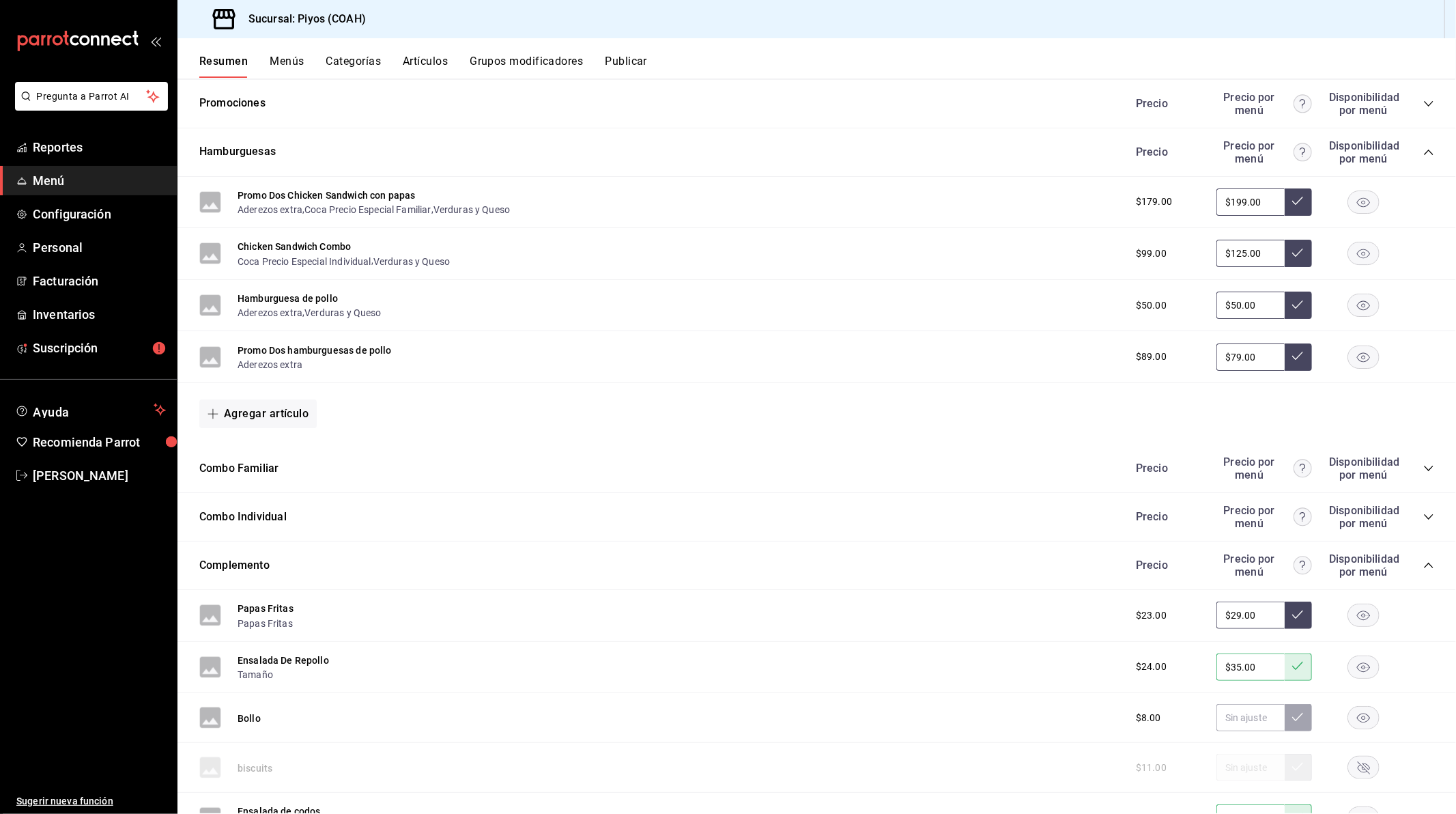
click at [1423, 522] on icon "collapse-category-row" at bounding box center [1428, 516] width 11 height 11
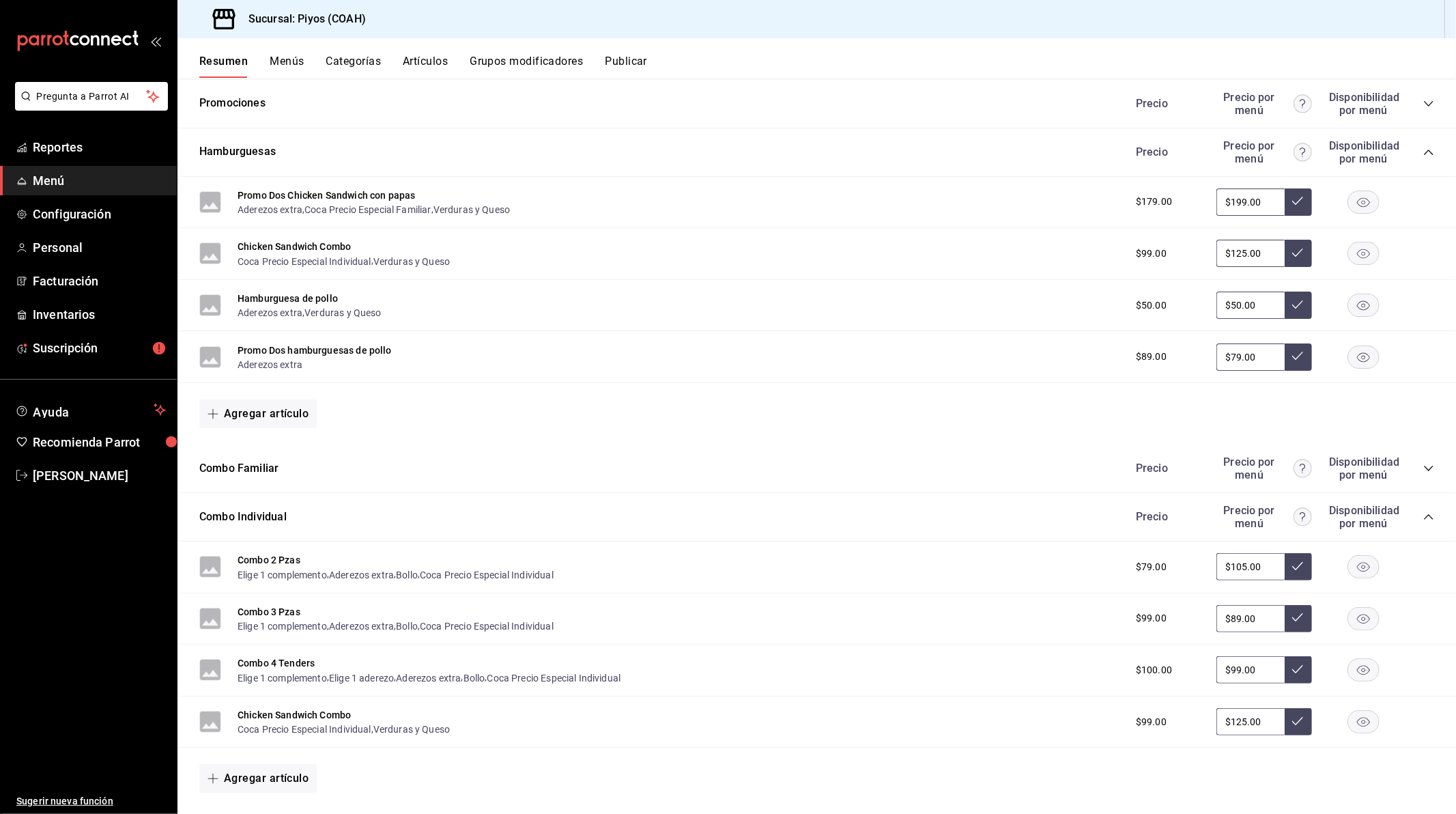
click at [1252, 580] on input "$105.00" at bounding box center [1250, 567] width 68 height 28
drag, startPoint x: 1252, startPoint y: 581, endPoint x: 1199, endPoint y: 585, distance: 53.2
click at [1199, 580] on div "$79.00 $105.00" at bounding box center [1278, 567] width 312 height 28
type input "$79.00"
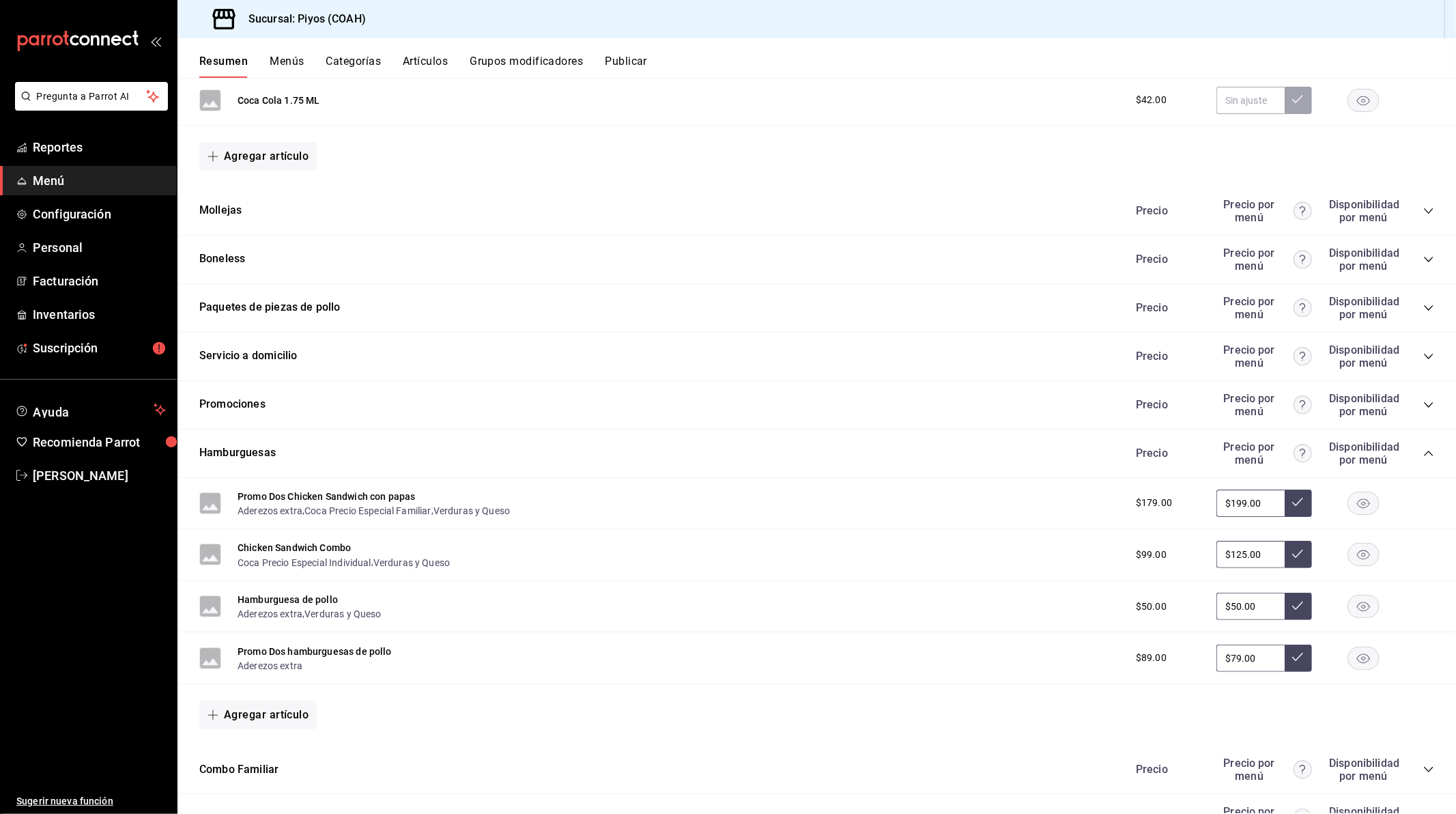
scroll to position [1138, 0]
click at [1423, 315] on icon "collapse-category-row" at bounding box center [1428, 310] width 11 height 11
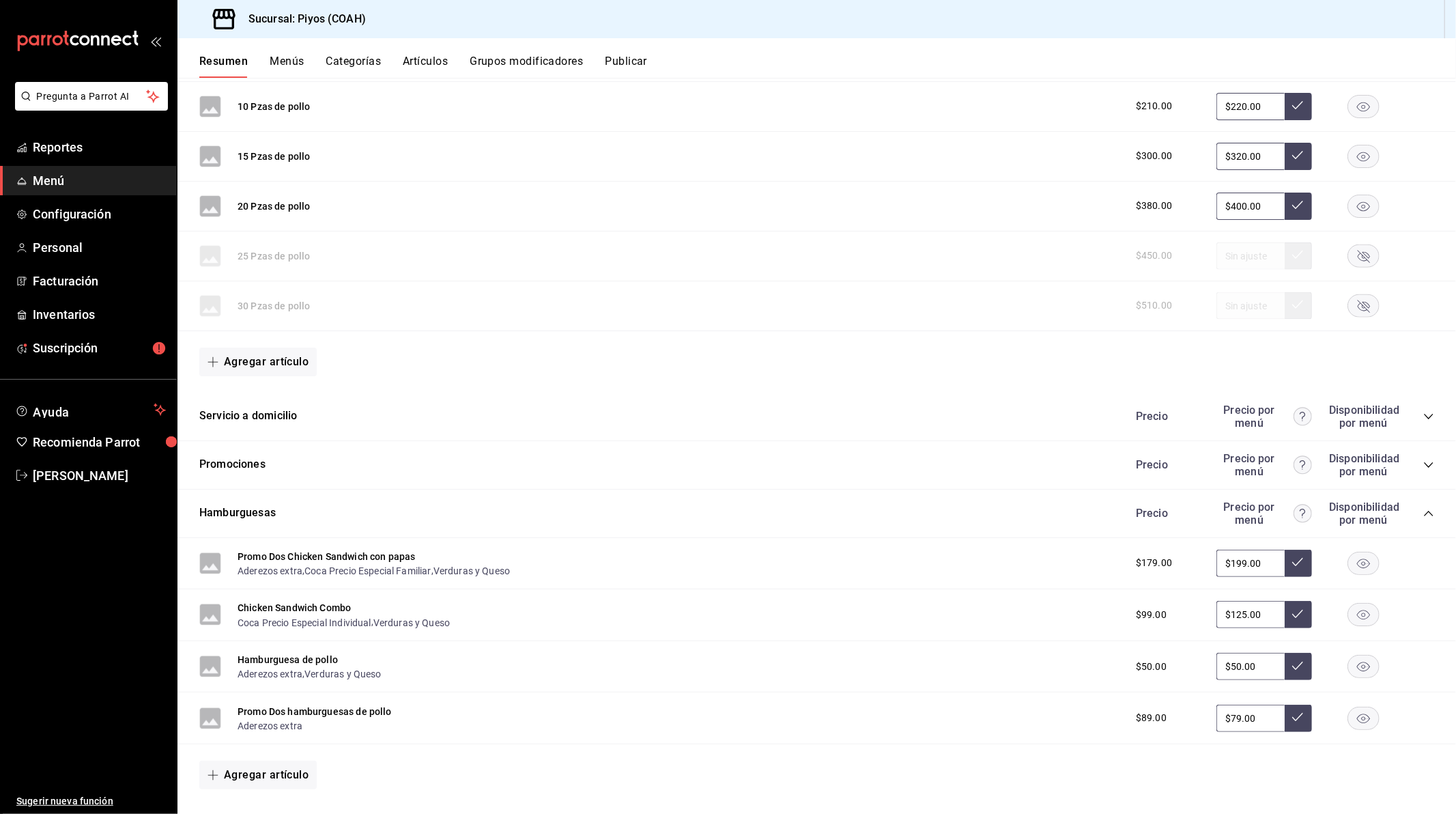
scroll to position [1441, 0]
click at [1423, 469] on icon "collapse-category-row" at bounding box center [1428, 464] width 11 height 11
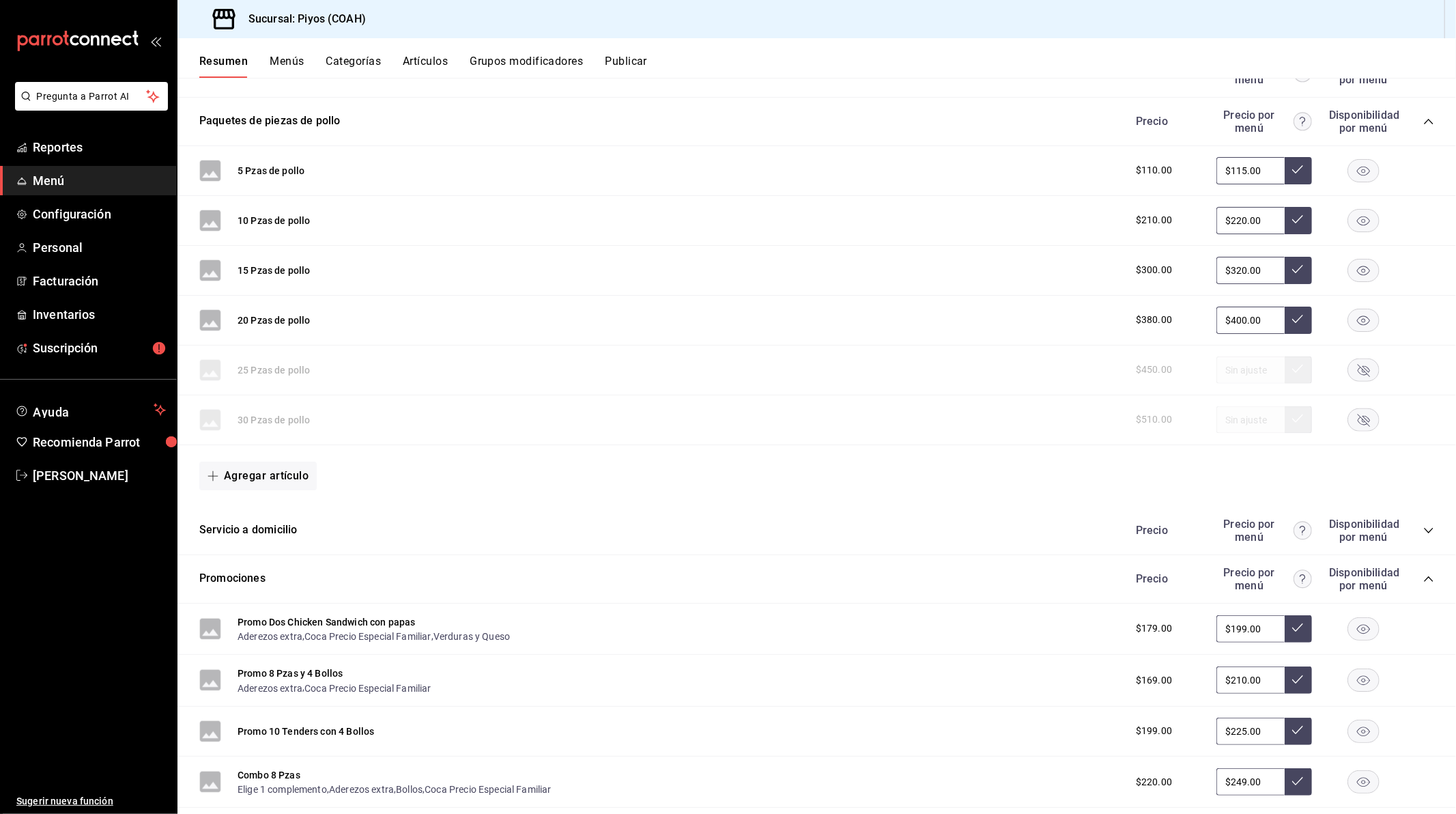
scroll to position [1289, 0]
